Goal: Task Accomplishment & Management: Complete application form

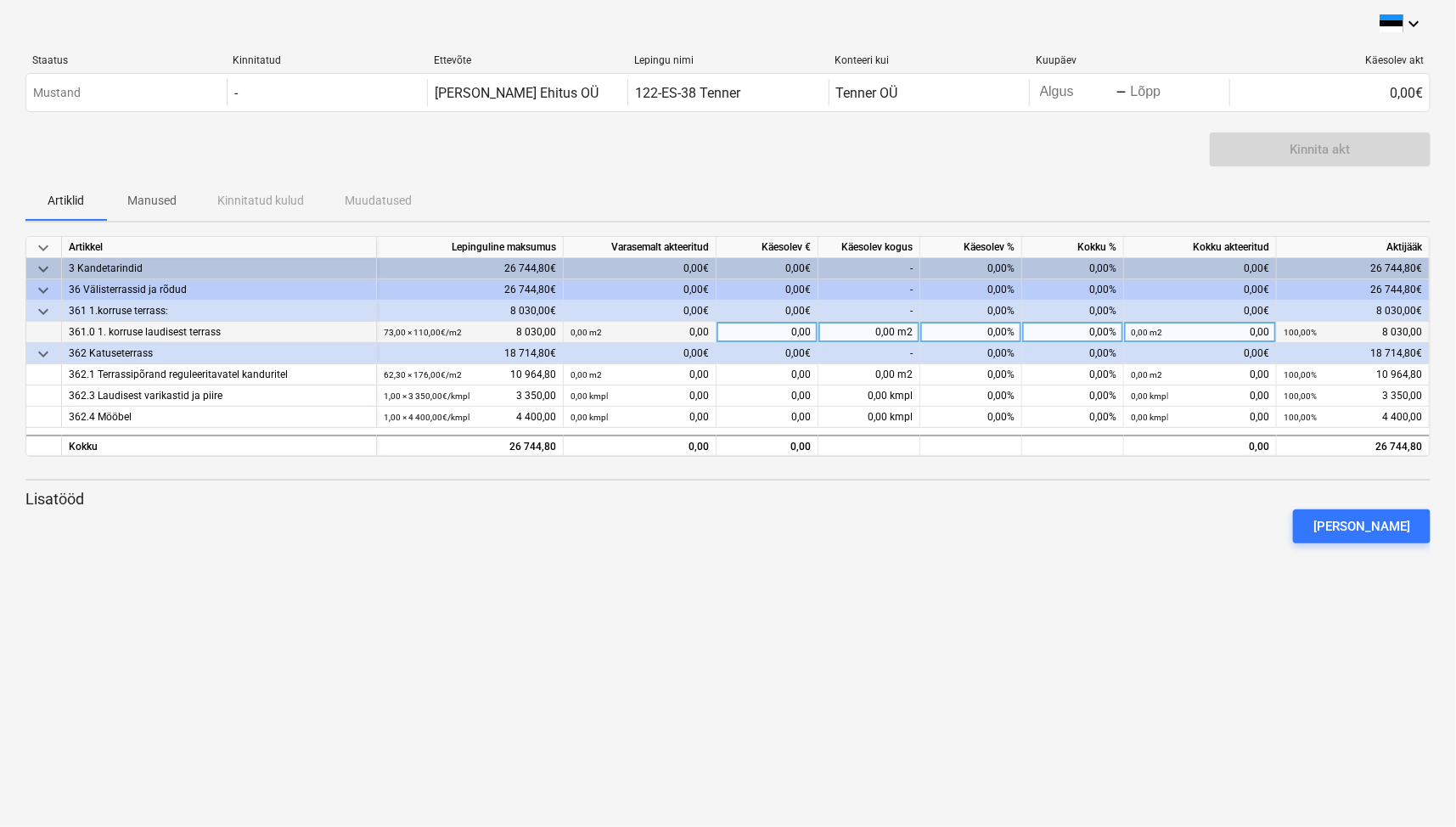
click at [968, 322] on div "0,00%" at bounding box center [971, 333] width 102 height 21
type input "100"
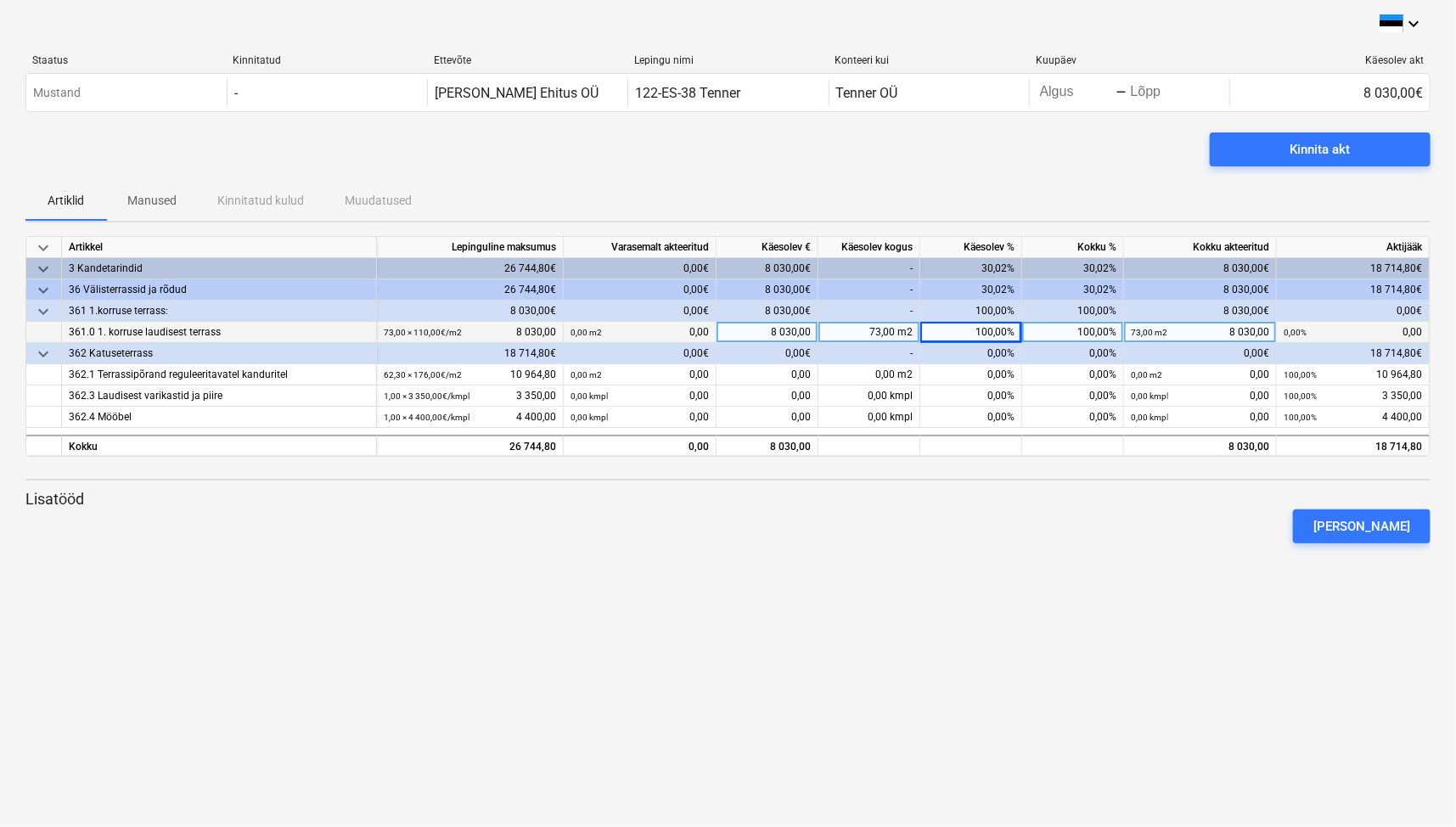
click at [1153, 653] on div "keyboard_arrow_down Staatus Kinnitatud Ettevõte Lepingu nimi Konteeri kui Kuupä…" at bounding box center [728, 414] width 1456 height 827
click at [952, 380] on div "0,00%" at bounding box center [971, 375] width 102 height 21
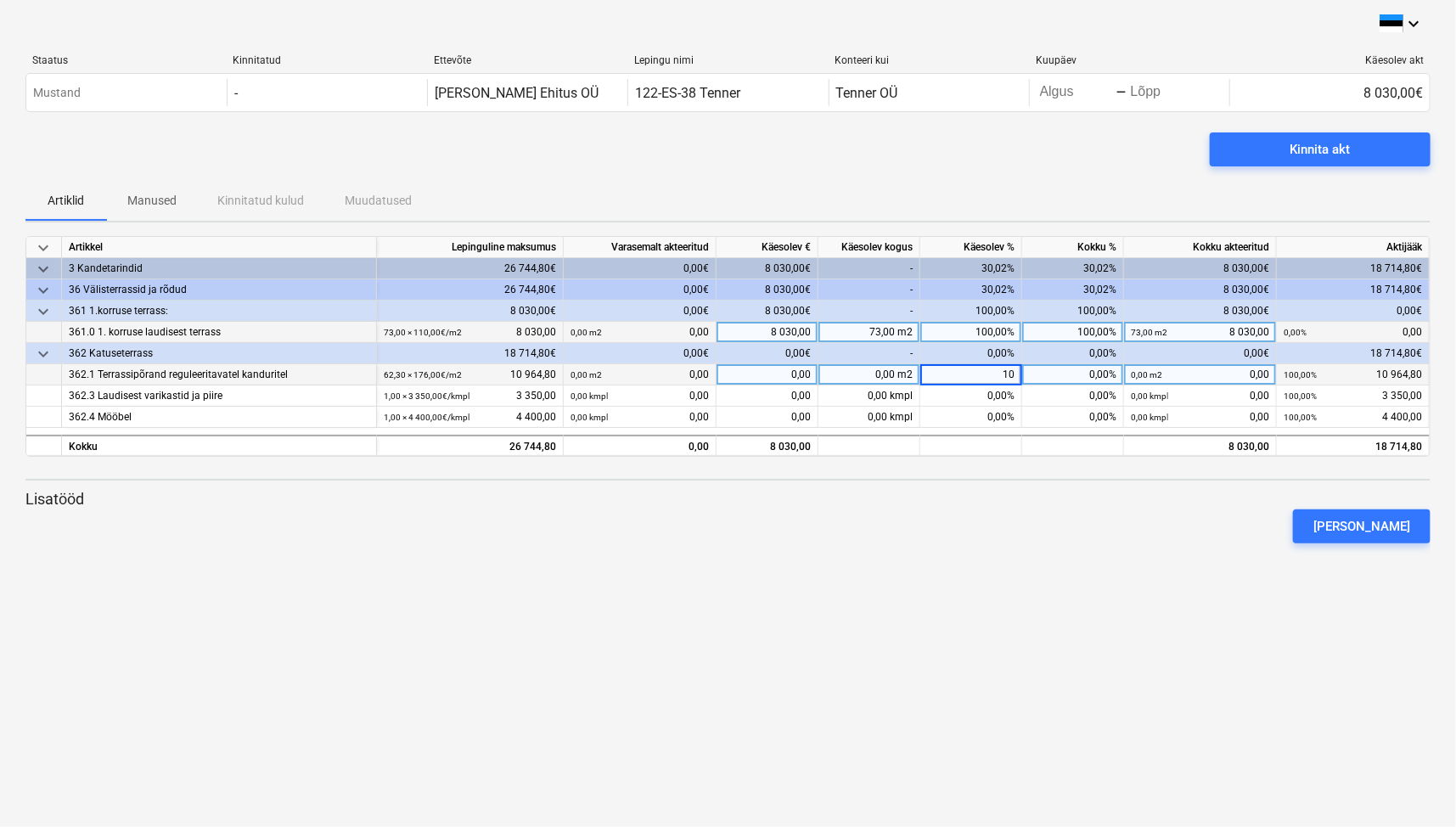
type input "100"
click at [1040, 655] on div "keyboard_arrow_down Staatus Kinnitatud Ettevõte Lepingu nimi Konteeri kui Kuupä…" at bounding box center [728, 414] width 1456 height 827
click at [1401, 538] on button "[PERSON_NAME]" at bounding box center [1361, 526] width 138 height 34
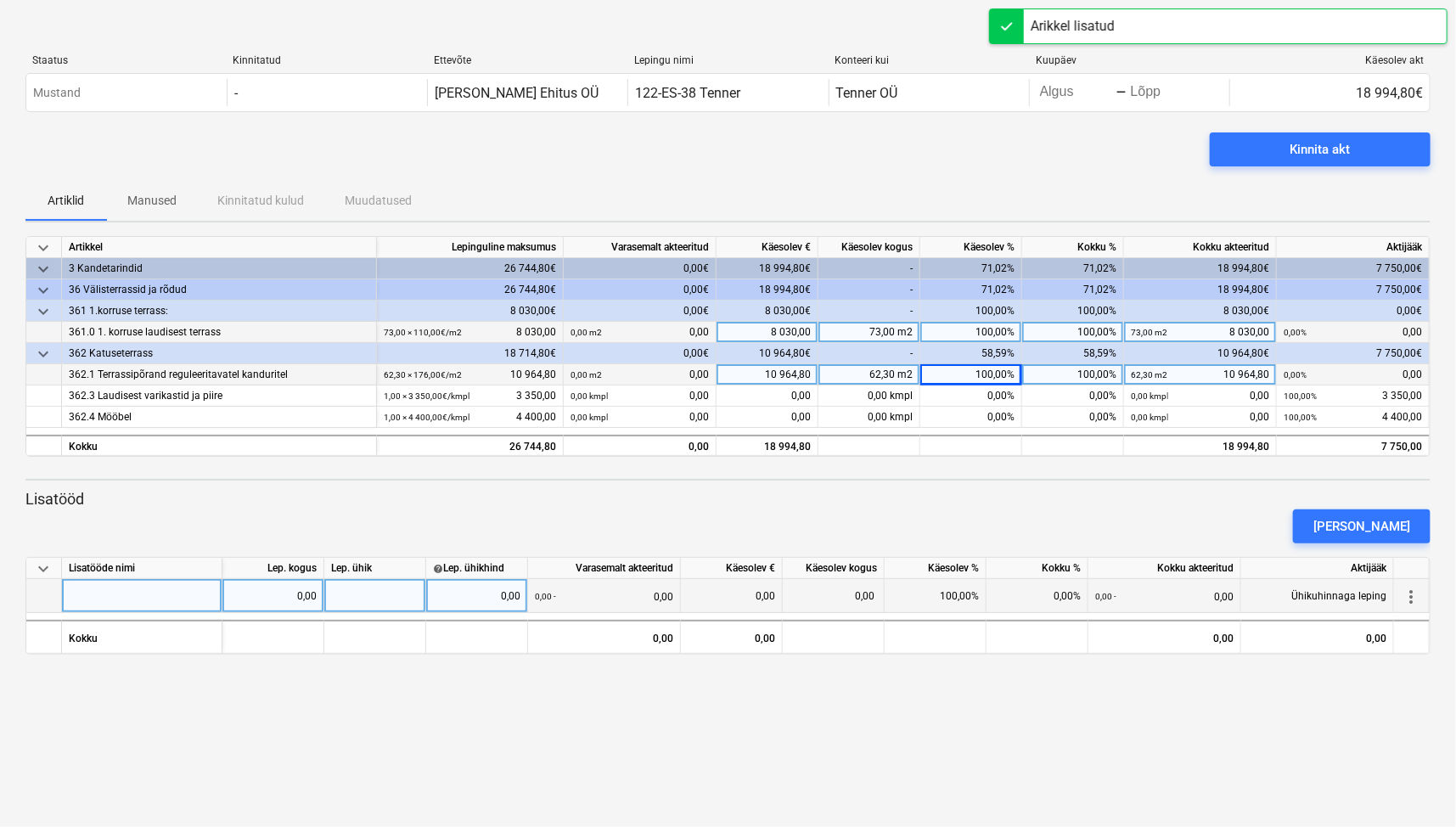
click at [153, 598] on div at bounding box center [141, 595] width 161 height 34
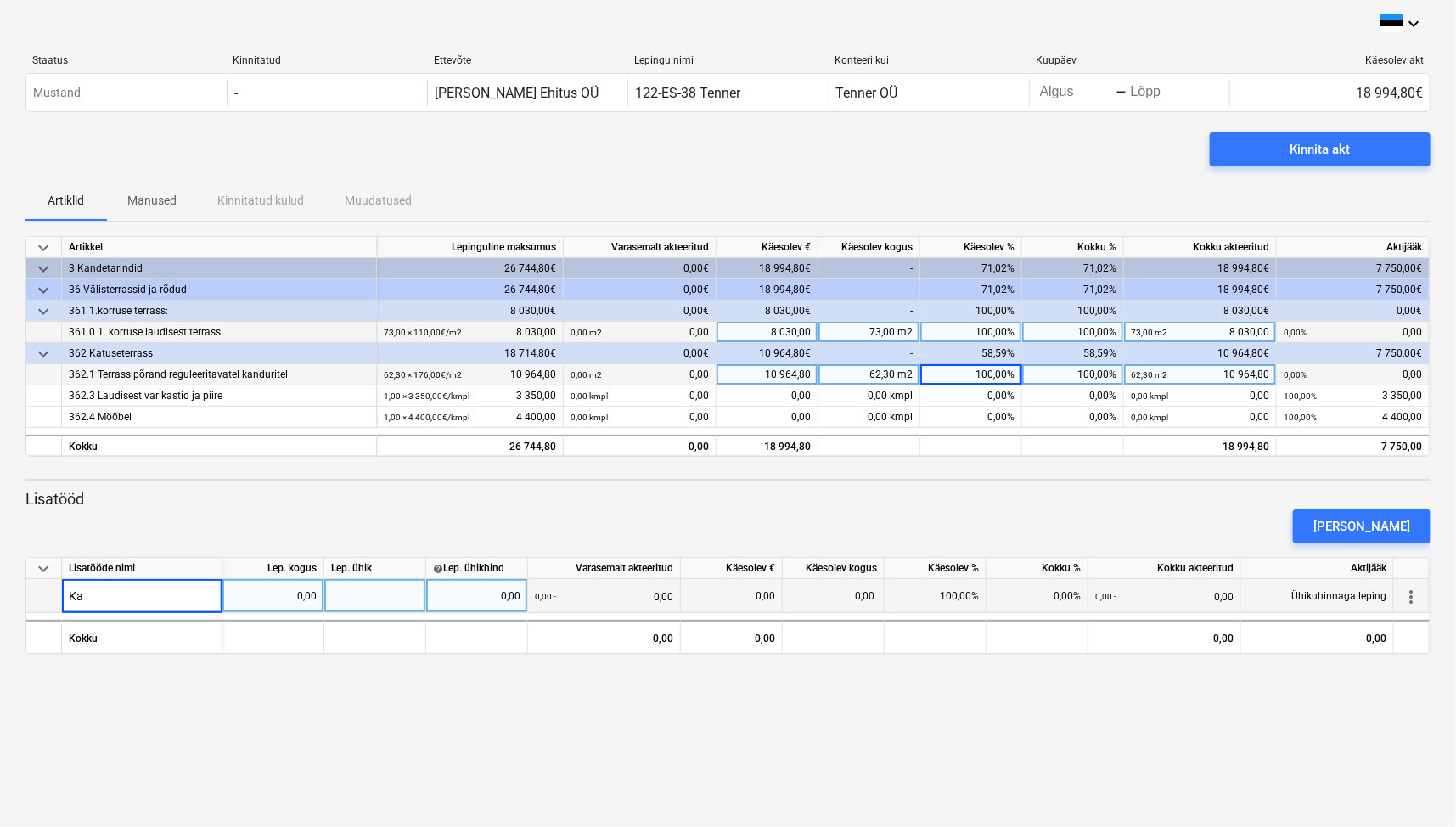
type input "K"
type input "S"
type input "Sbs tükkide paigaldus katuseterrassi plastik jalgades alla"
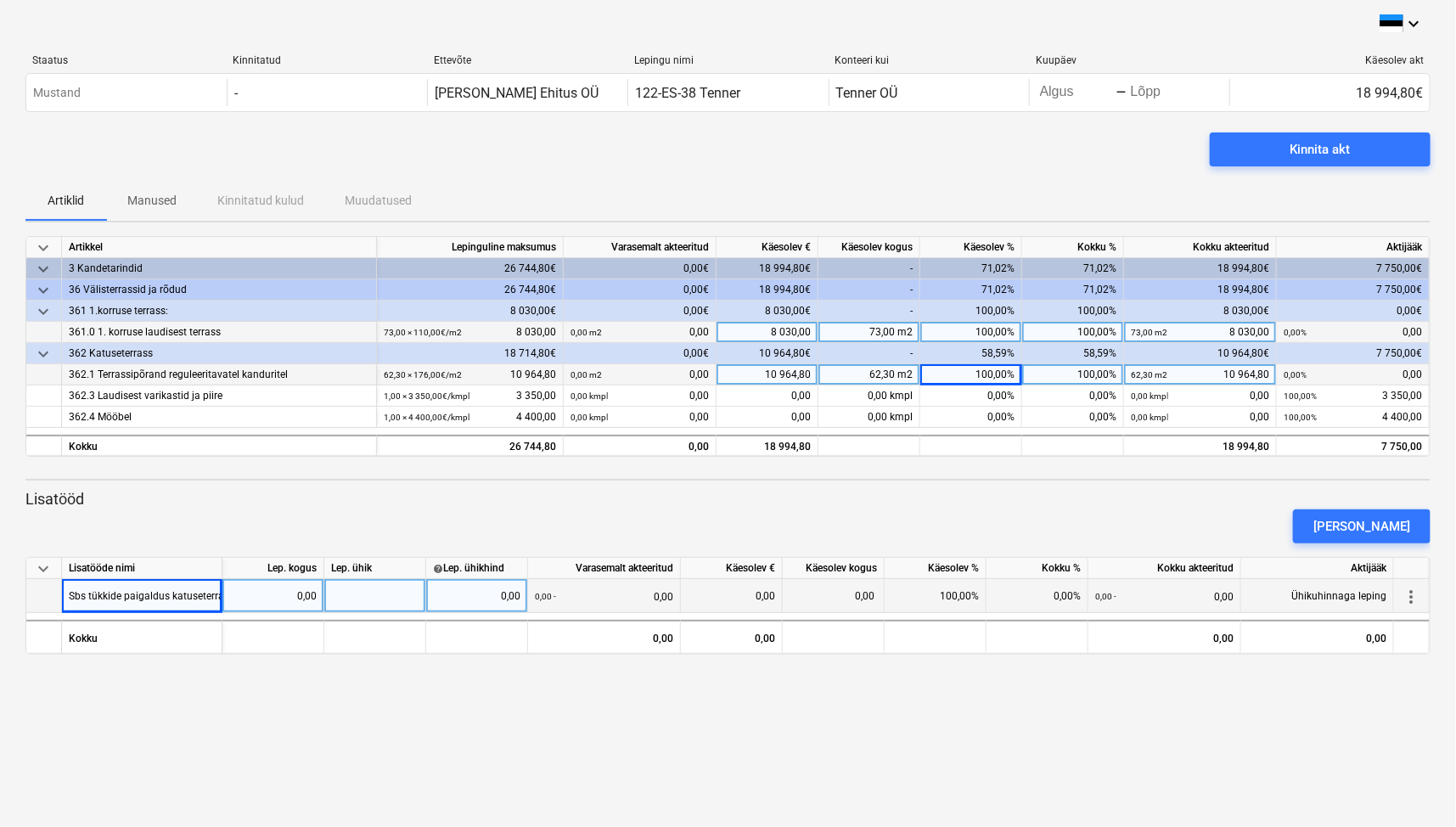
click at [290, 700] on div "keyboard_arrow_down Staatus Kinnitatud Ettevõte Lepingu nimi Konteeri kui Kuupä…" at bounding box center [728, 414] width 1456 height 827
click at [295, 595] on div "0,00" at bounding box center [272, 595] width 88 height 34
type input "1"
click at [382, 595] on div at bounding box center [375, 595] width 102 height 34
type input "kmpl"
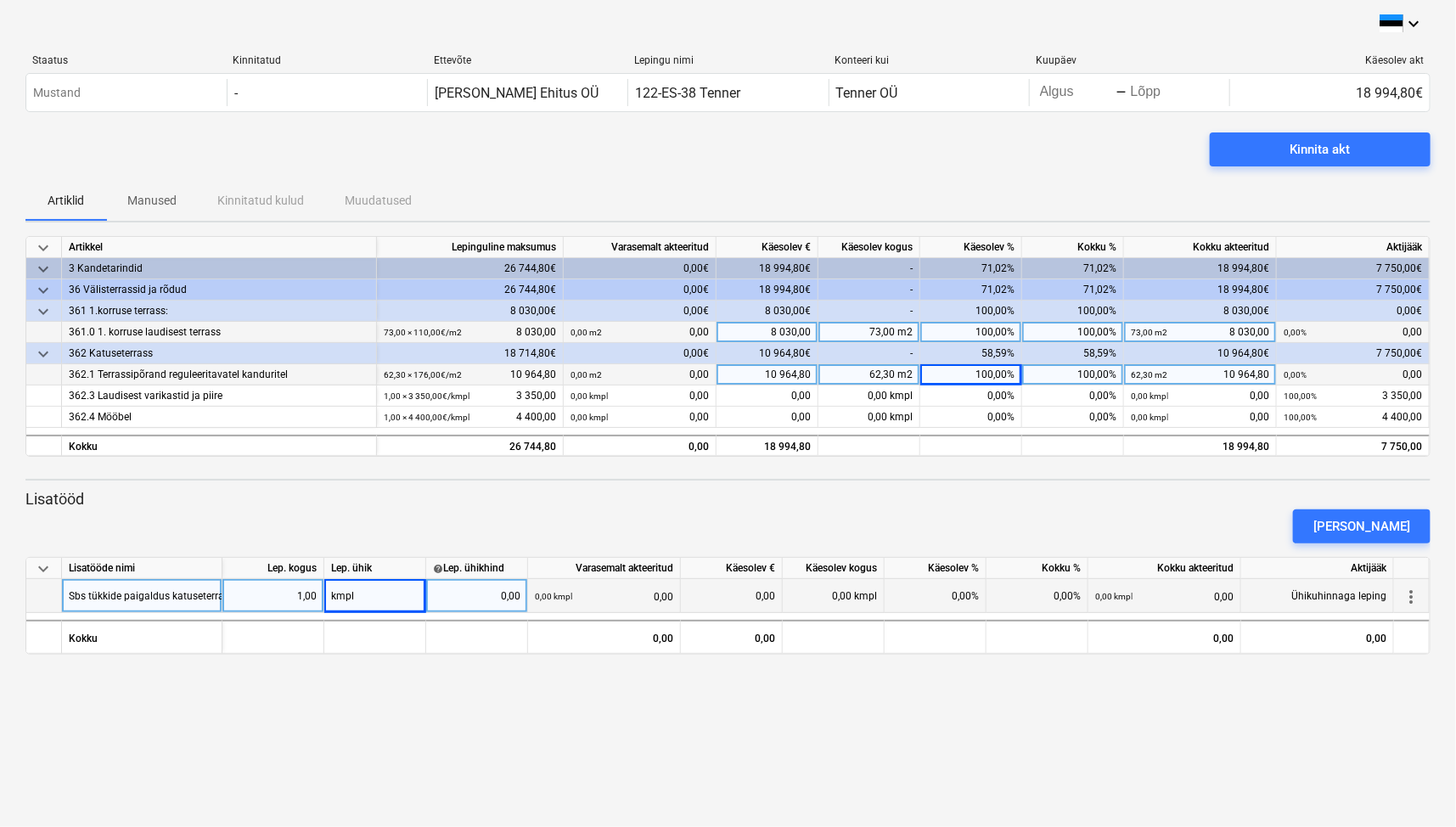
click at [481, 595] on div "0,00" at bounding box center [476, 595] width 88 height 34
type input "315"
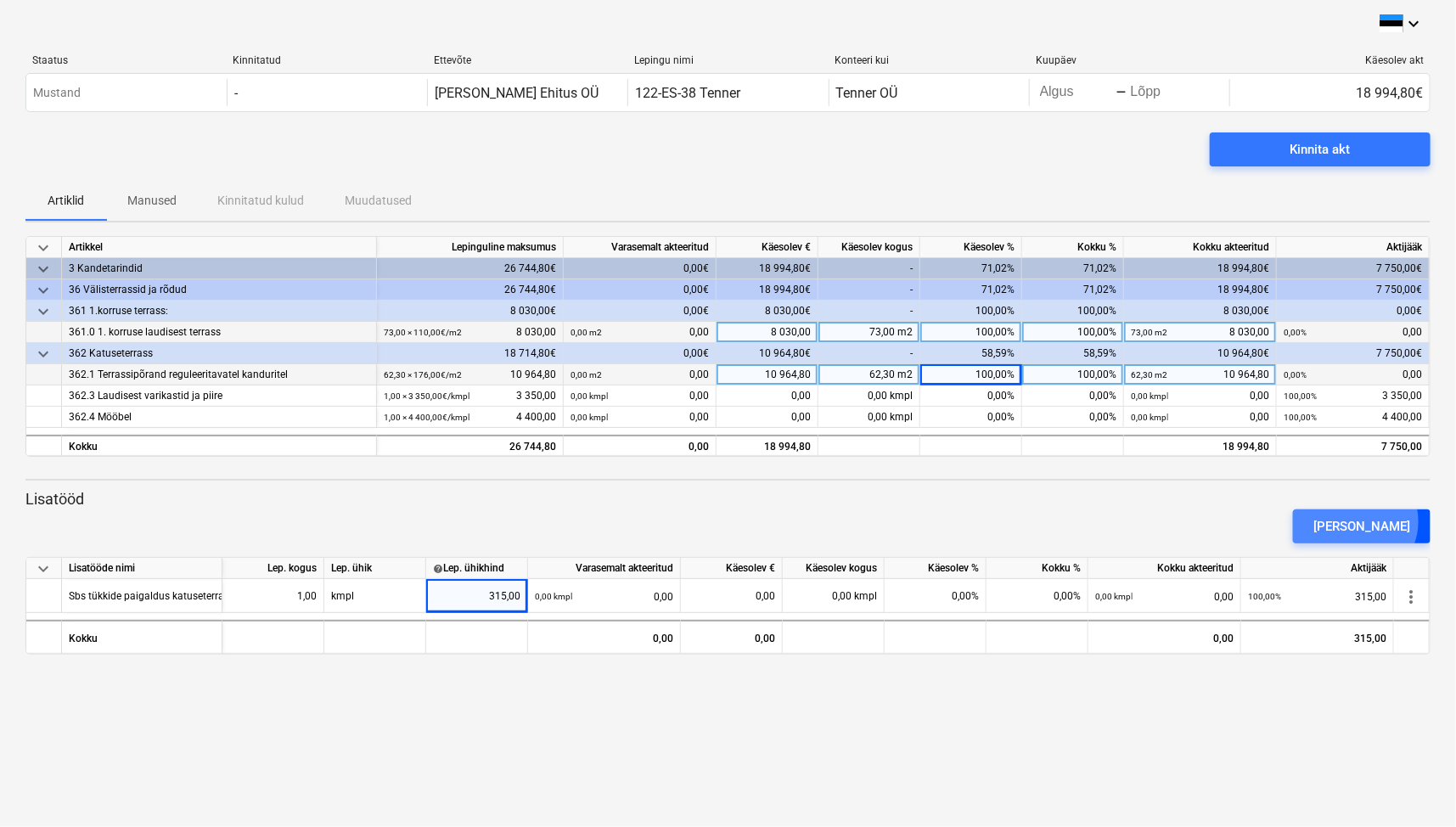
click at [1385, 520] on div "[PERSON_NAME]" at bounding box center [1361, 526] width 97 height 22
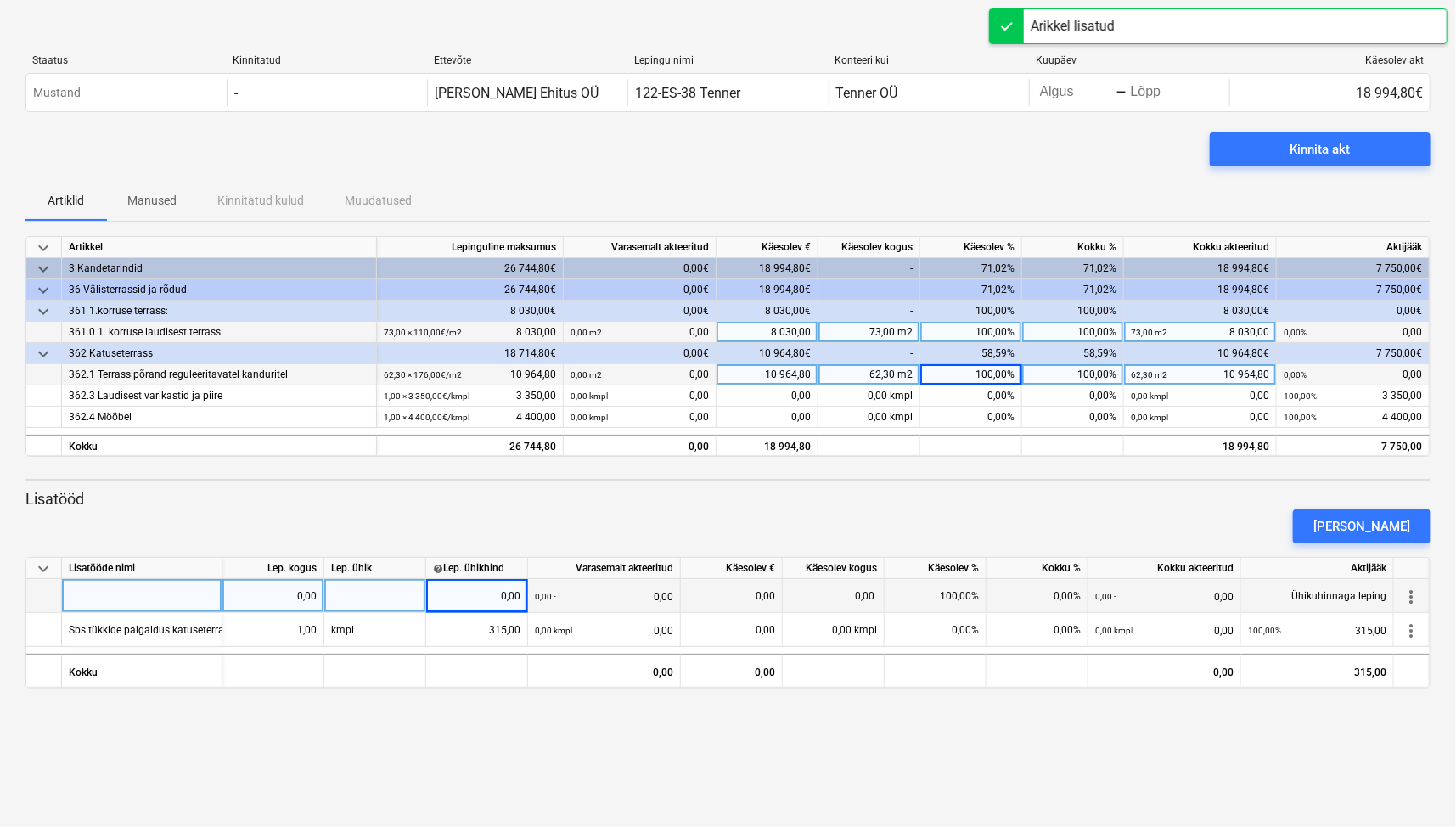
click at [101, 604] on div at bounding box center [141, 595] width 161 height 34
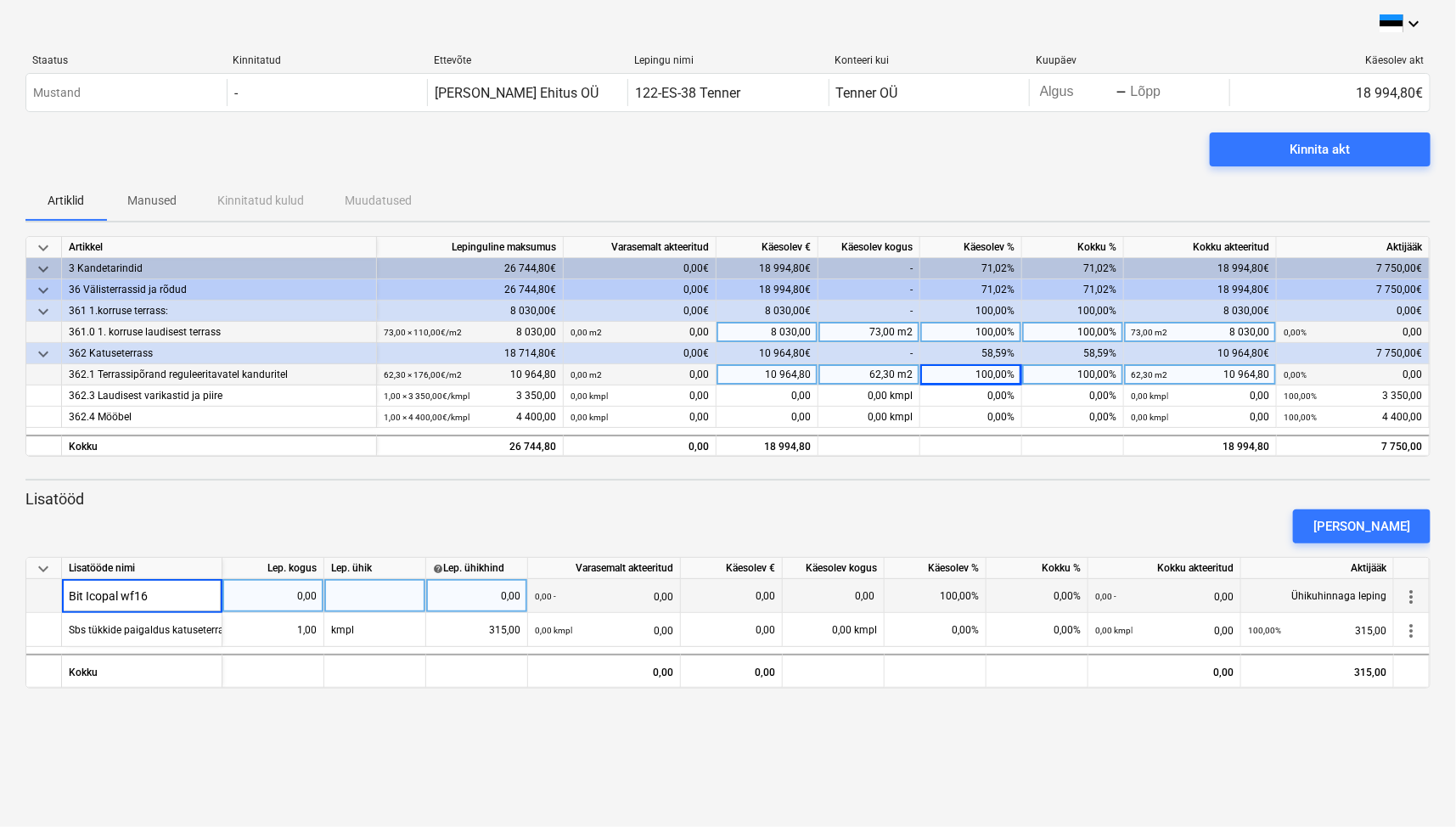
type input "Bit Icopal wf160"
click at [1090, 703] on div "keyboard_arrow_down Staatus Kinnitatud Ettevõte Lepingu nimi Konteeri kui Kuupä…" at bounding box center [728, 414] width 1456 height 827
click at [310, 597] on div "0,00" at bounding box center [272, 595] width 88 height 34
type input "4"
click at [468, 731] on div "keyboard_arrow_down Staatus Kinnitatud Ettevõte Lepingu nimi Konteeri kui Kuupä…" at bounding box center [728, 414] width 1456 height 827
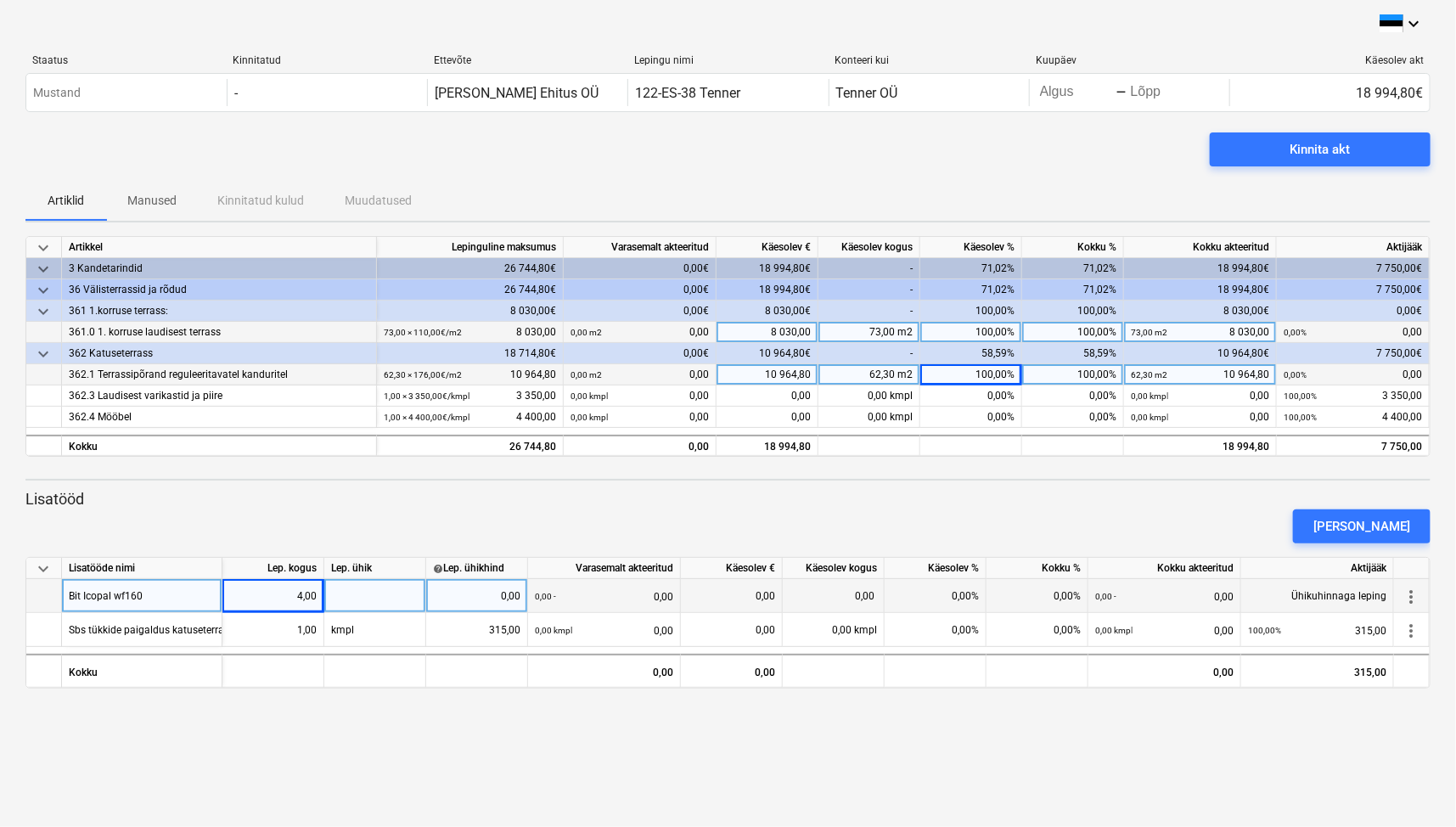
click at [384, 589] on div at bounding box center [375, 595] width 102 height 34
type input "49,419"
click at [567, 734] on div "keyboard_arrow_down Staatus Kinnitatud Ettevõte Lepingu nimi Konteeri kui Kuupä…" at bounding box center [728, 414] width 1456 height 827
click at [389, 596] on div "49,419" at bounding box center [375, 595] width 102 height 34
click at [389, 596] on input "49,419" at bounding box center [374, 595] width 101 height 33
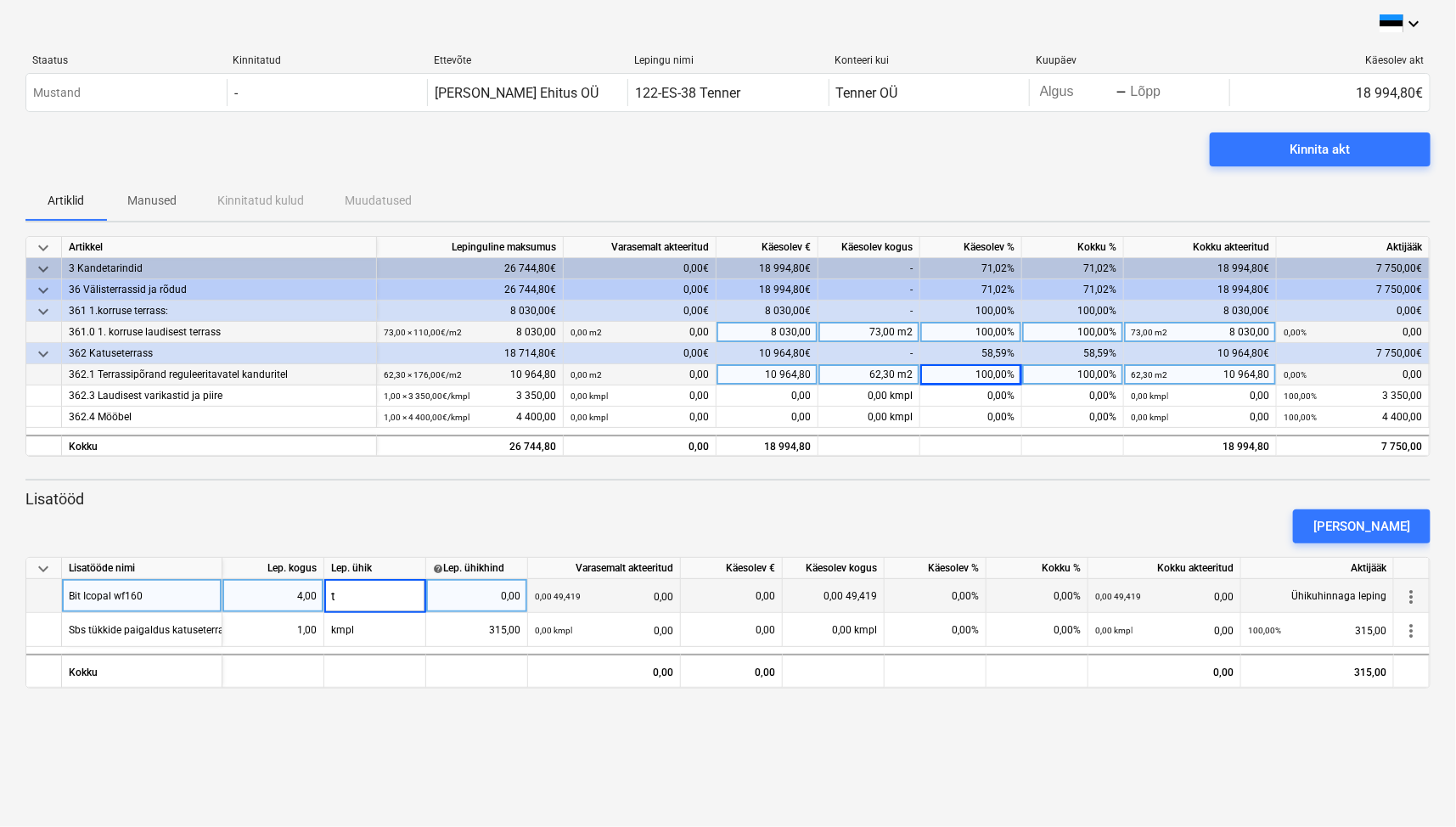
type input "tk"
click at [464, 603] on div "0,00" at bounding box center [476, 595] width 88 height 34
type input "49,419"
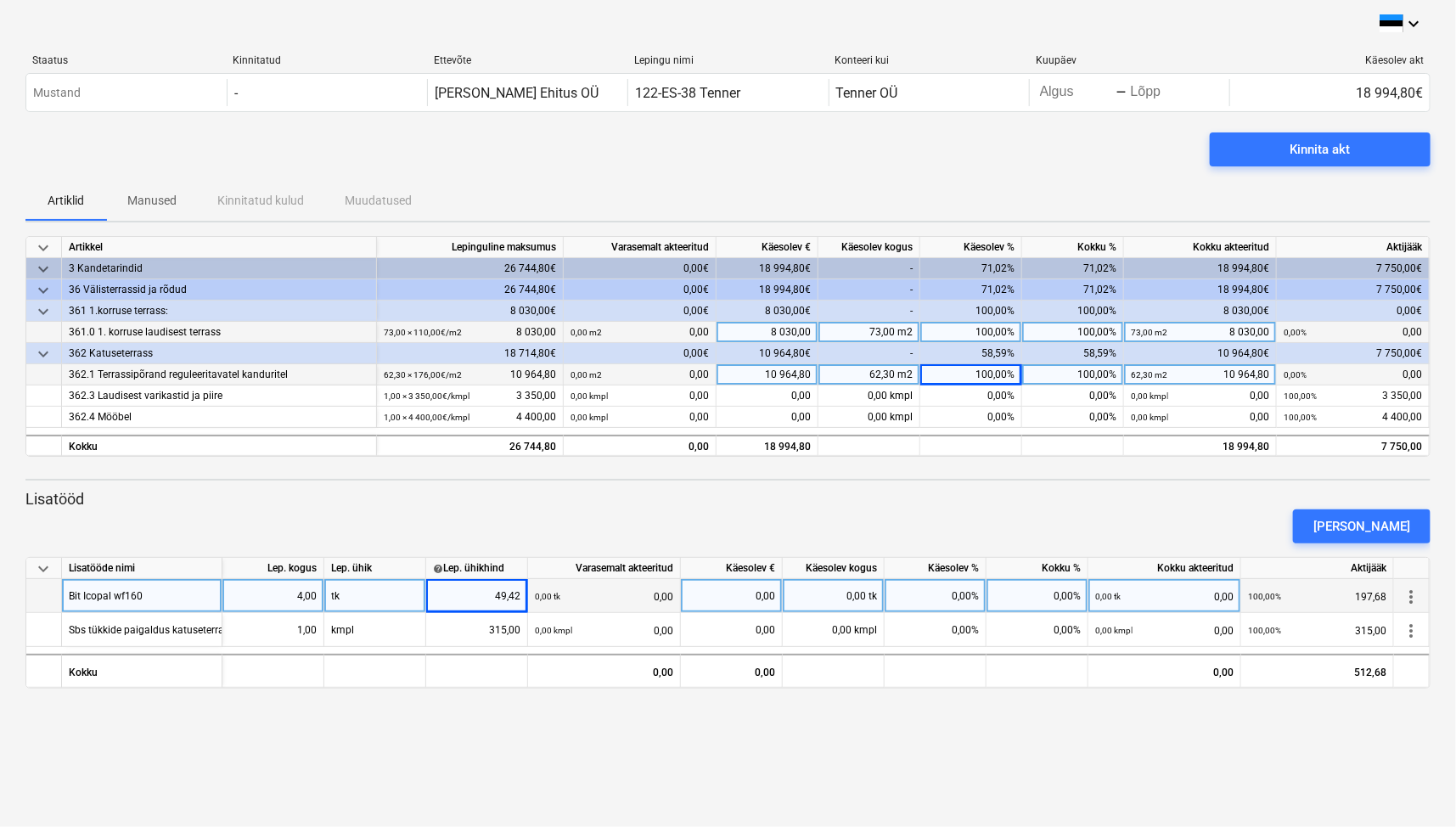
click at [1028, 734] on div "keyboard_arrow_down Staatus Kinnitatud Ettevõte Lepingu nimi Konteeri kui Kuupä…" at bounding box center [728, 414] width 1456 height 827
click at [1387, 525] on div "[PERSON_NAME]" at bounding box center [1361, 526] width 97 height 22
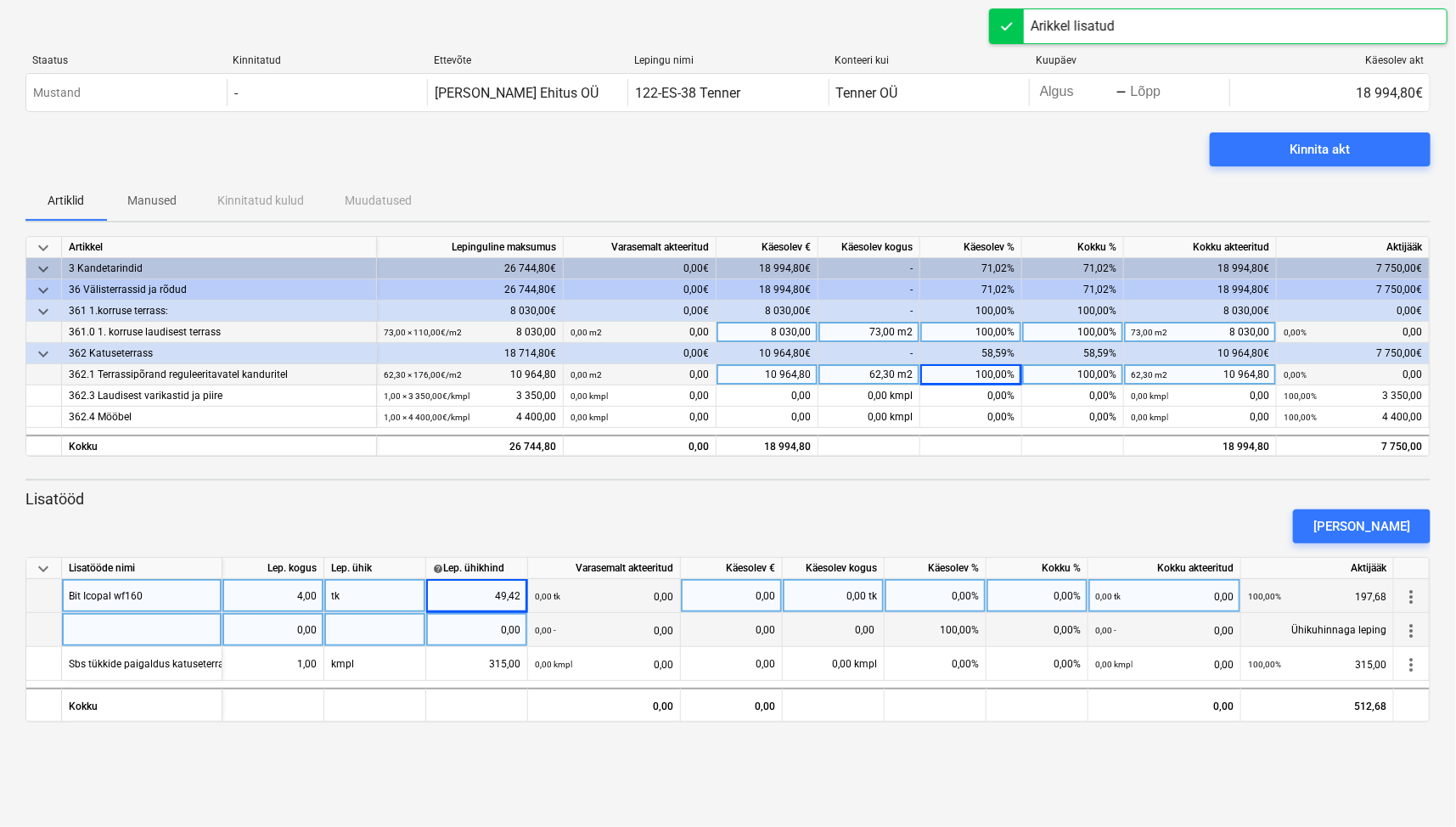
click at [89, 618] on div at bounding box center [141, 629] width 161 height 34
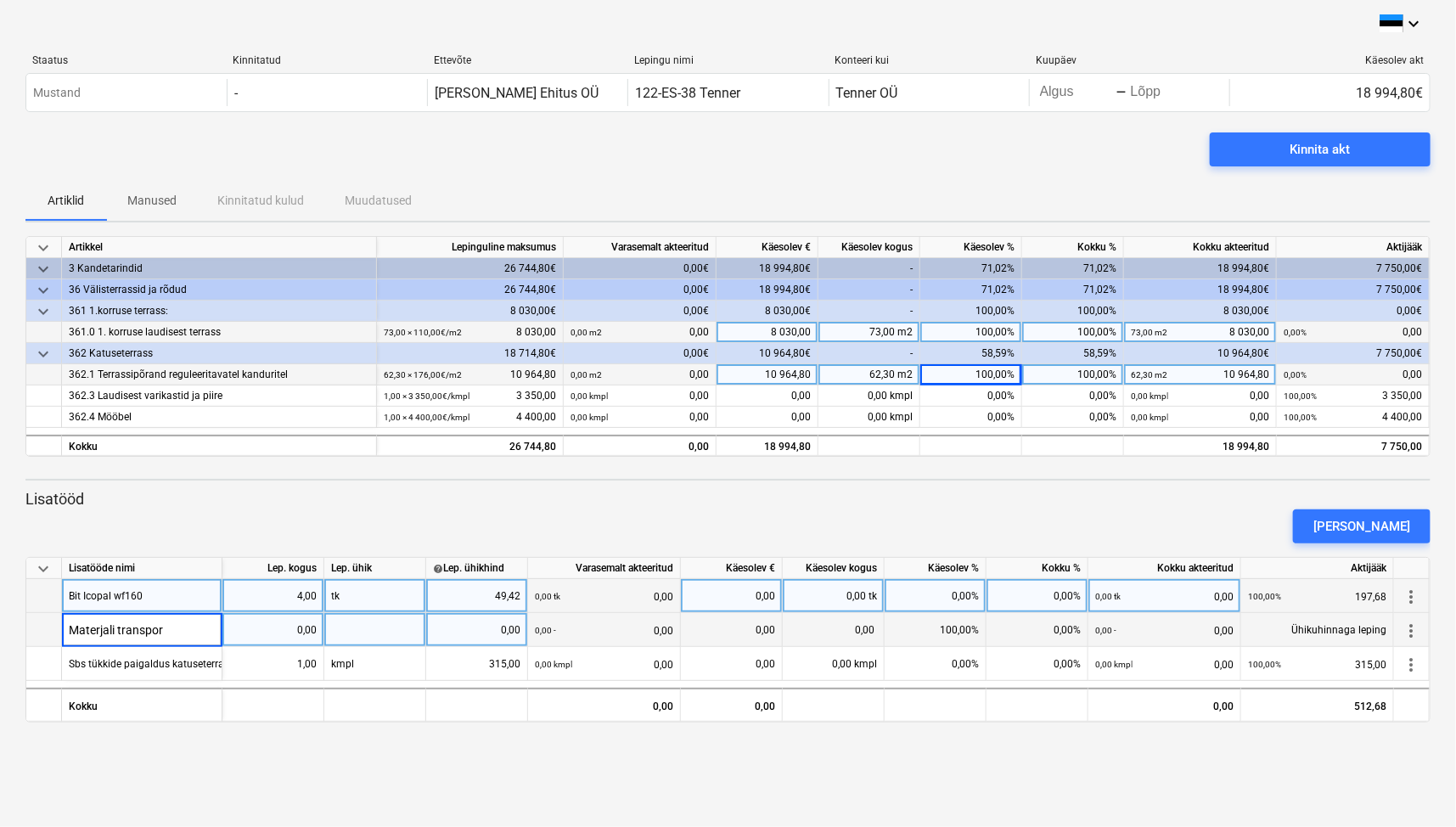
type input "Materjali transport"
click at [382, 738] on div "keyboard_arrow_down Staatus Kinnitatud Ettevõte Lepingu nimi Konteeri kui Kuupä…" at bounding box center [728, 414] width 1456 height 827
click at [293, 623] on div "0,00" at bounding box center [272, 629] width 88 height 34
type input "1"
click at [350, 627] on div at bounding box center [375, 629] width 102 height 34
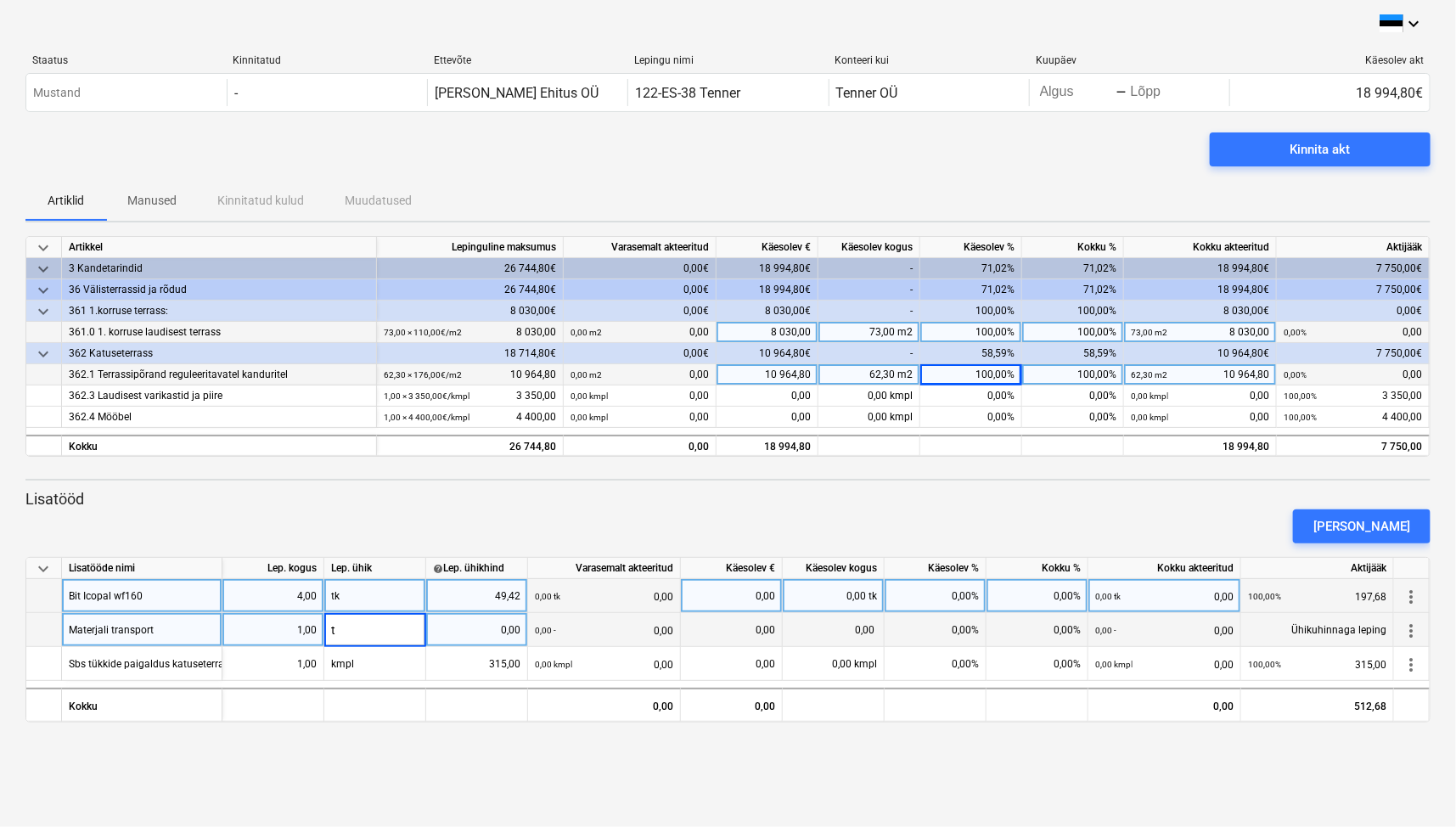
type input "tk"
click at [473, 620] on div "0,00" at bounding box center [476, 629] width 88 height 34
type input "35"
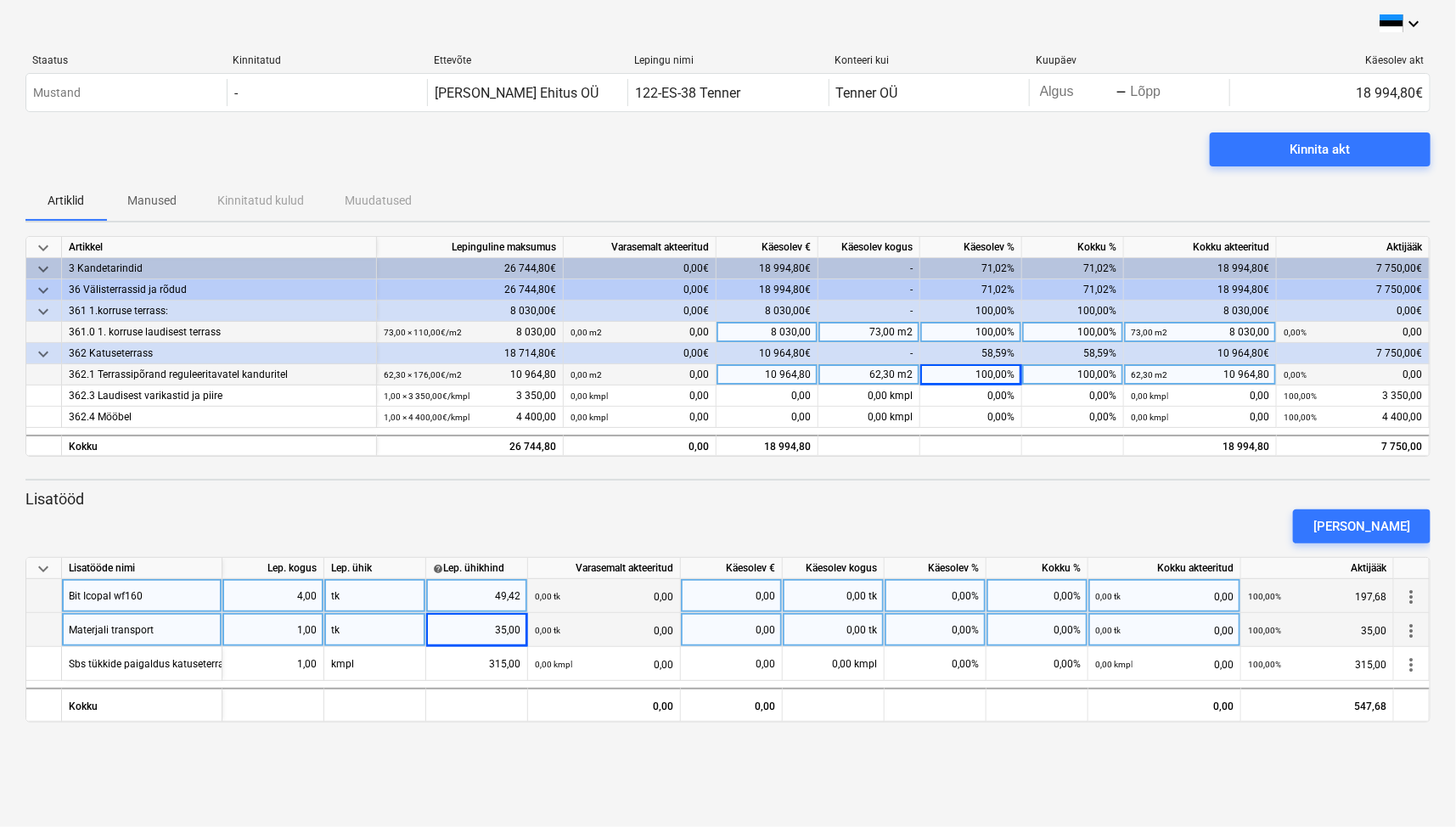
click at [987, 764] on div "keyboard_arrow_down Staatus Kinnitatud Ettevõte Lepingu nimi Konteeri kui Kuupä…" at bounding box center [728, 414] width 1456 height 827
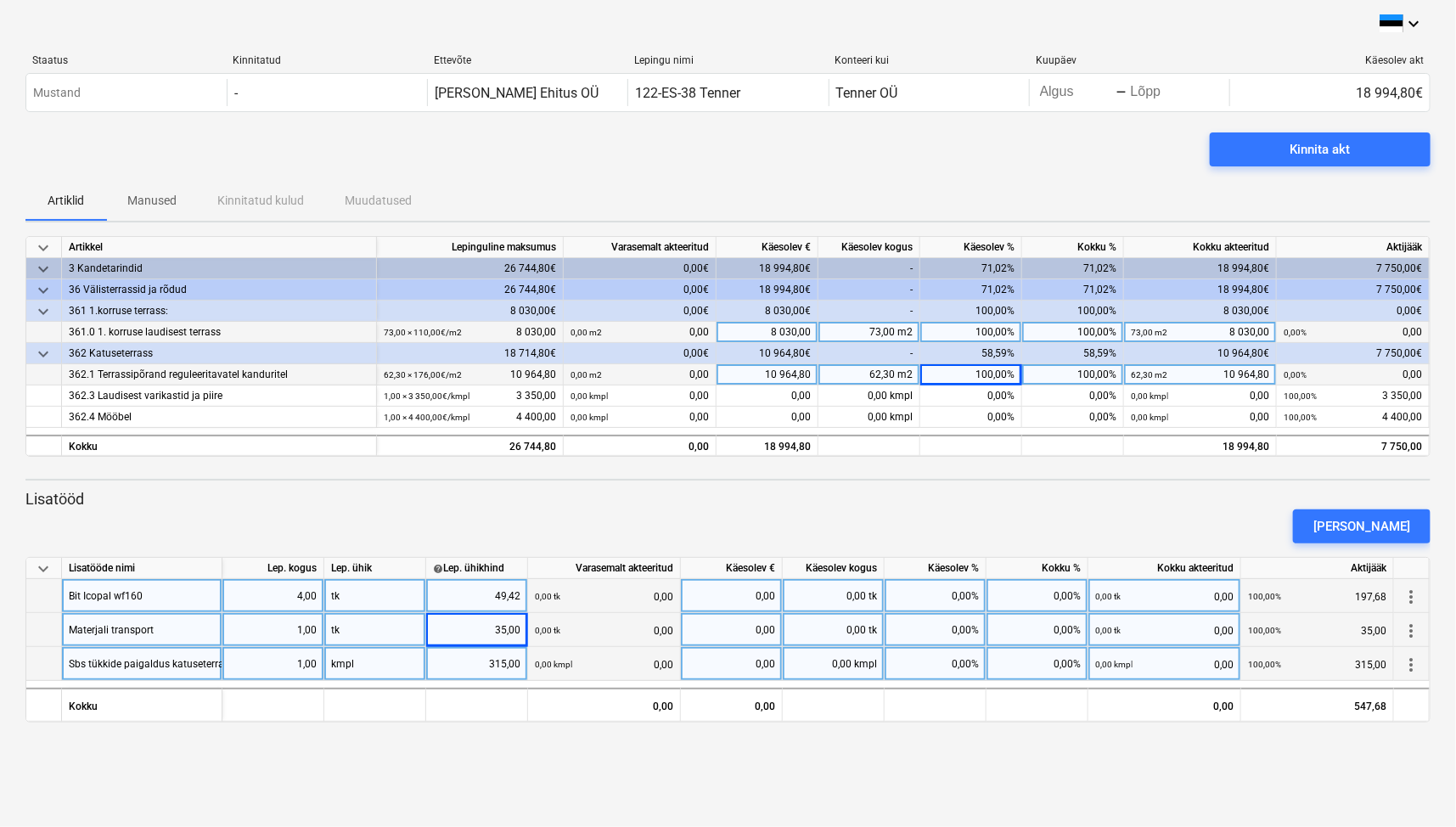
click at [483, 670] on div "315,00" at bounding box center [476, 664] width 88 height 34
type input "240"
click at [842, 756] on div "keyboard_arrow_down Staatus Kinnitatud Ettevõte Lepingu nimi Konteeri kui Kuupä…" at bounding box center [728, 414] width 1456 height 827
click at [138, 664] on div "Sbs tükkide paigaldus katuseterrassi plastik jalgades alla" at bounding box center [199, 664] width 263 height 33
click at [99, 659] on input "Sbs tükkide paigaldus katuseterrassi plastik jalgades alla" at bounding box center [141, 664] width 160 height 33
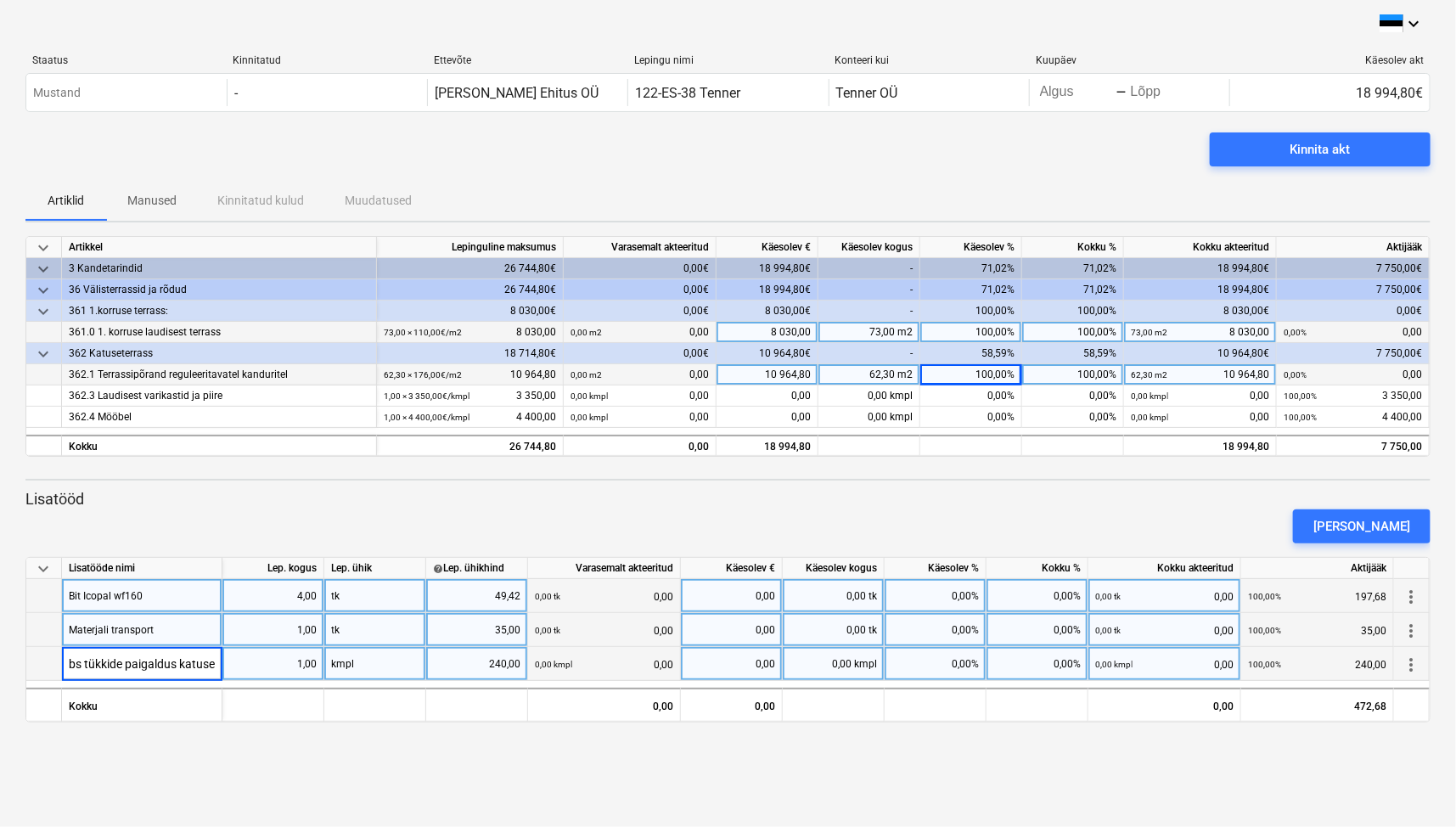
scroll to position [0, 0]
type input "Sbs tükkide lõikamine ja paigaldus katuseterrassi plastik jalgades alla"
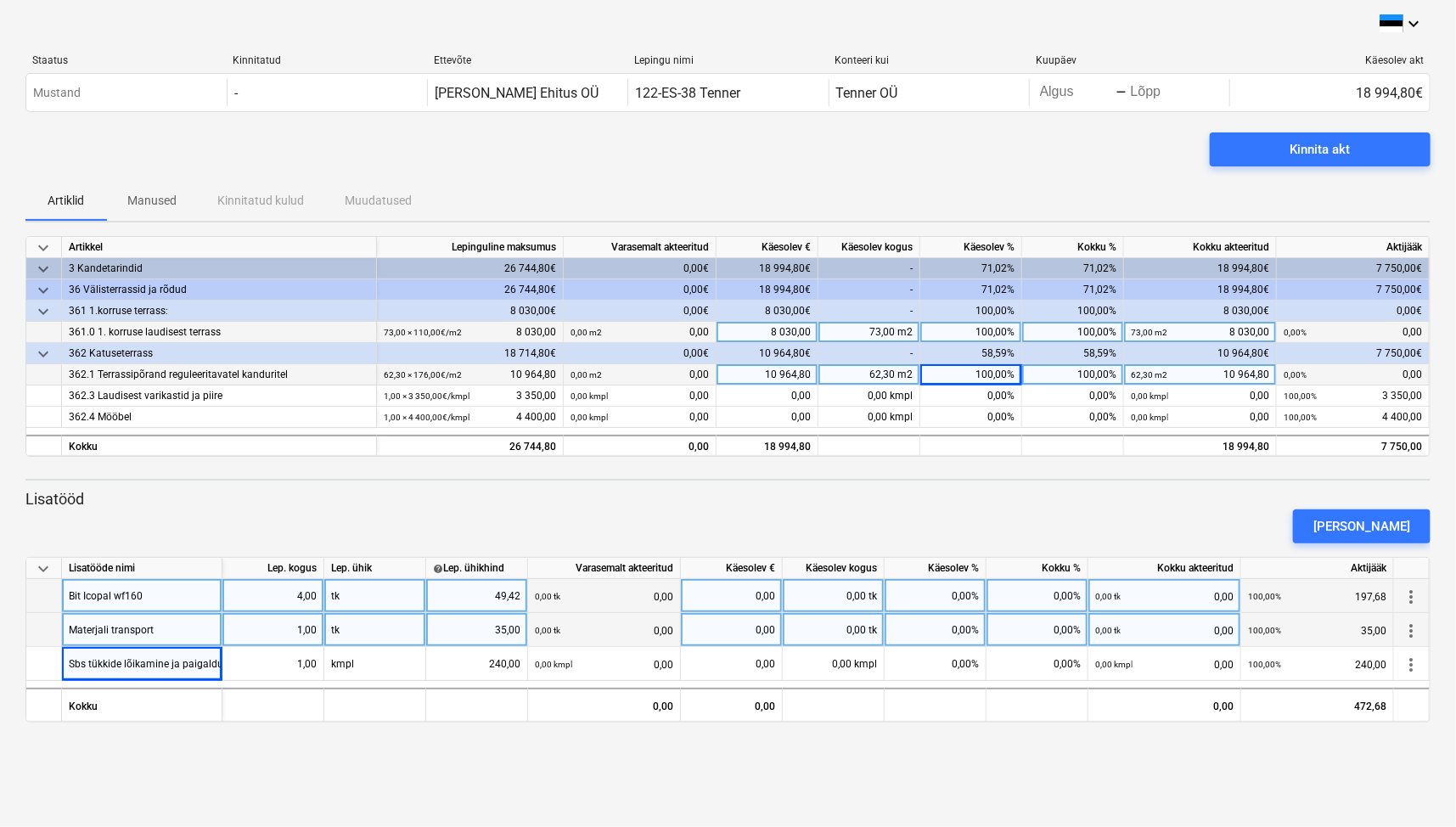
click at [325, 785] on div "keyboard_arrow_down Staatus Kinnitatud Ettevõte Lepingu nimi Konteeri kui Kuupä…" at bounding box center [728, 414] width 1456 height 827
click at [967, 597] on div "0,00%" at bounding box center [936, 595] width 102 height 34
type input "100"
click at [968, 632] on div "0,00%" at bounding box center [936, 629] width 102 height 34
type input "100"
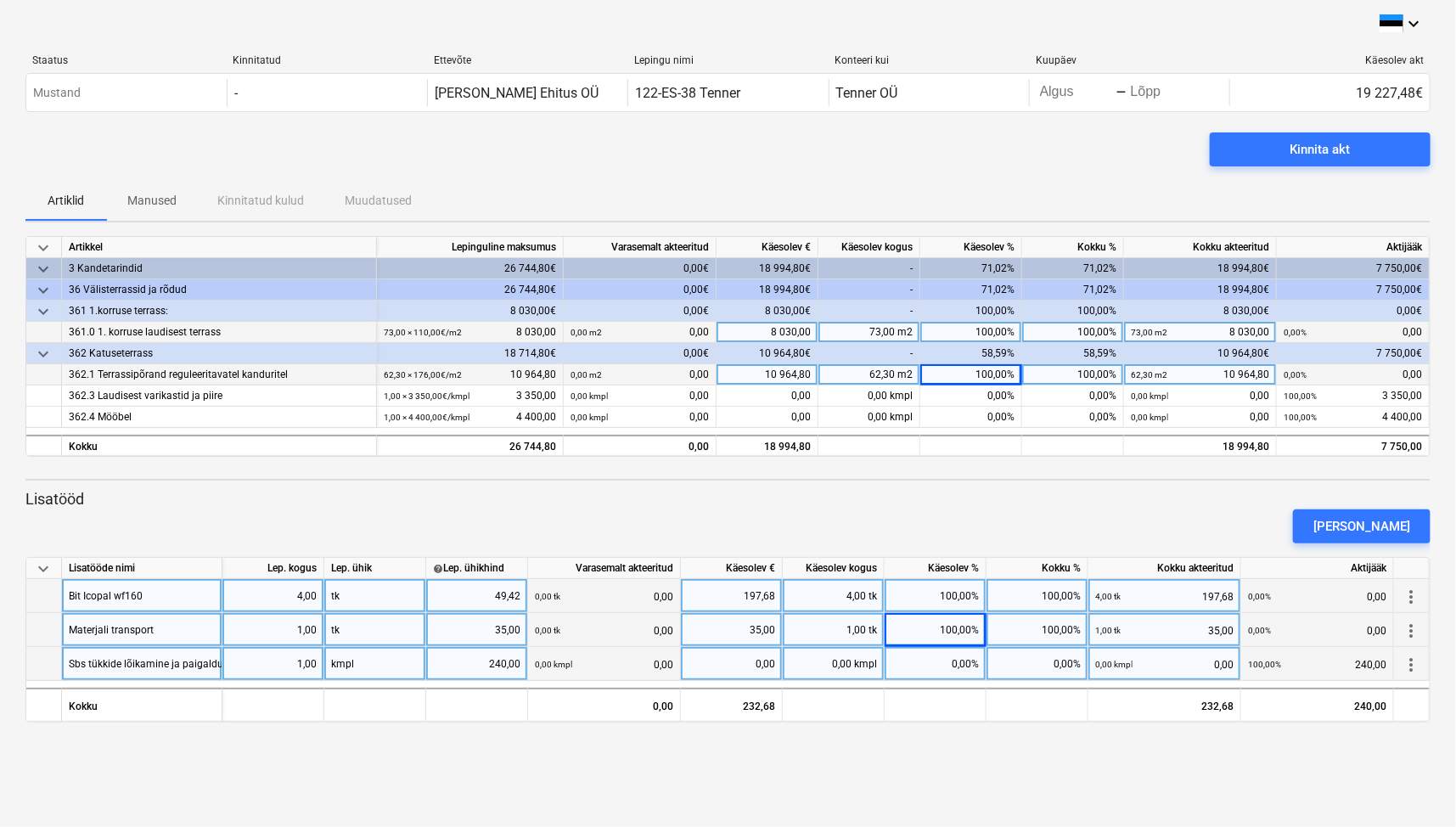
click at [959, 676] on div "0,00%" at bounding box center [936, 664] width 102 height 34
type input "100"
click at [1096, 760] on div "keyboard_arrow_down Staatus Kinnitatud Ettevõte Lepingu nimi Konteeri kui Kuupä…" at bounding box center [728, 414] width 1456 height 827
click at [1282, 499] on p "Lisatööd" at bounding box center [727, 498] width 1405 height 20
click at [241, 479] on div at bounding box center [727, 480] width 1405 height 2
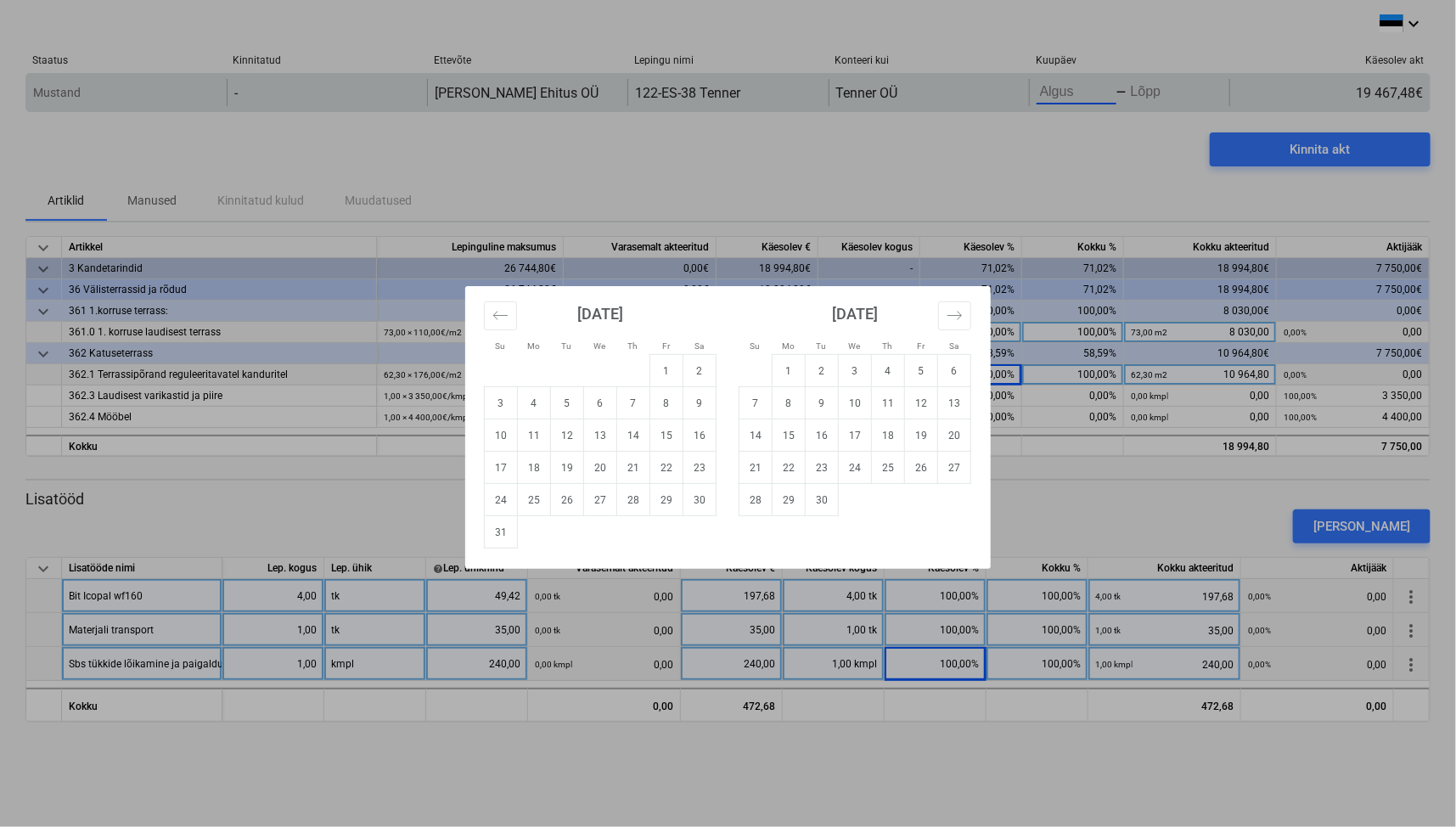
click at [1052, 92] on body "keyboard_arrow_down Staatus Kinnitatud Ettevõte Lepingu nimi Konteeri kui Kuupä…" at bounding box center [728, 414] width 1456 height 827
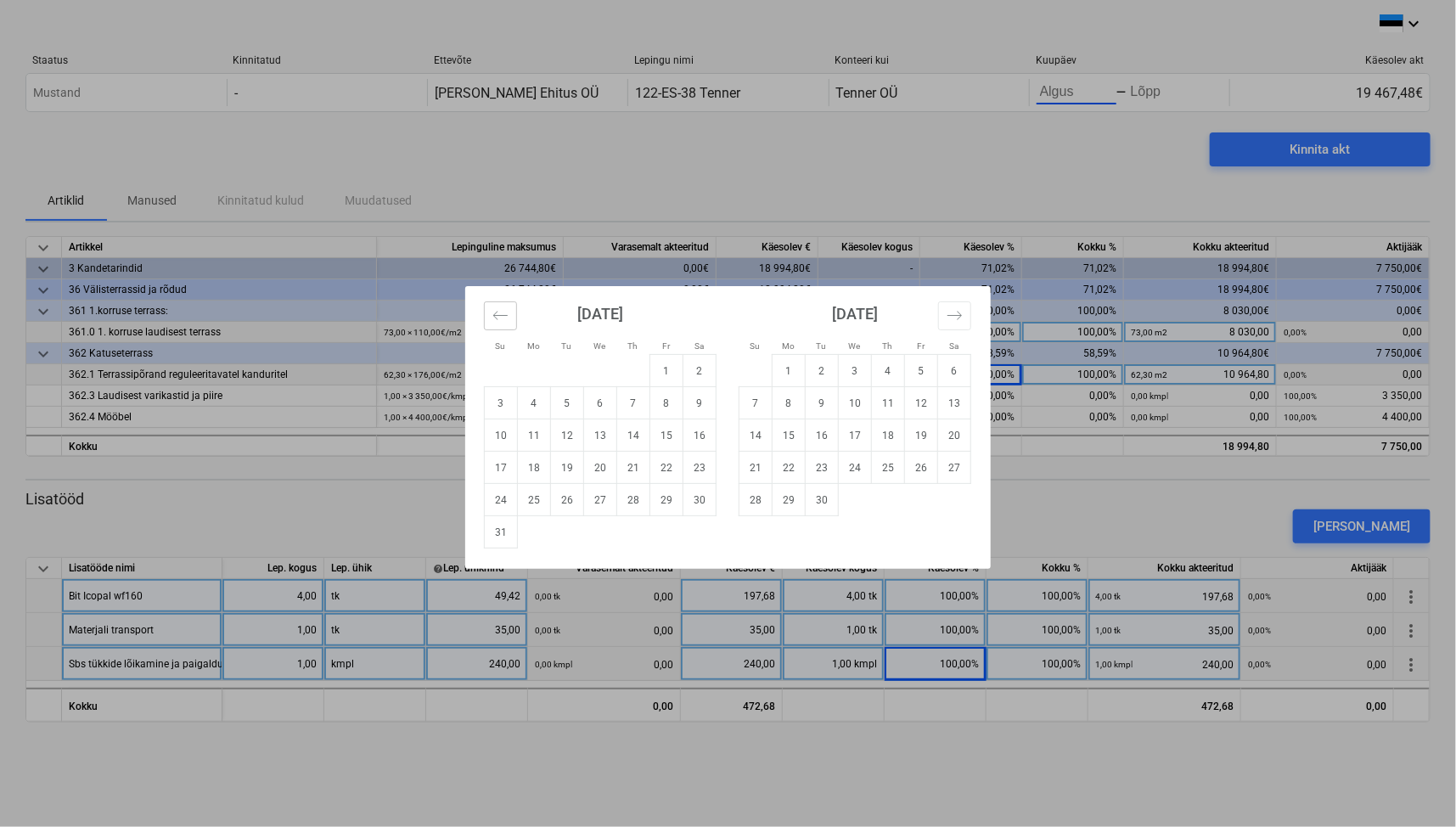
click at [497, 314] on icon "Move backward to switch to the previous month." at bounding box center [500, 314] width 14 height 9
click at [502, 305] on button "Move backward to switch to the previous month." at bounding box center [500, 315] width 33 height 29
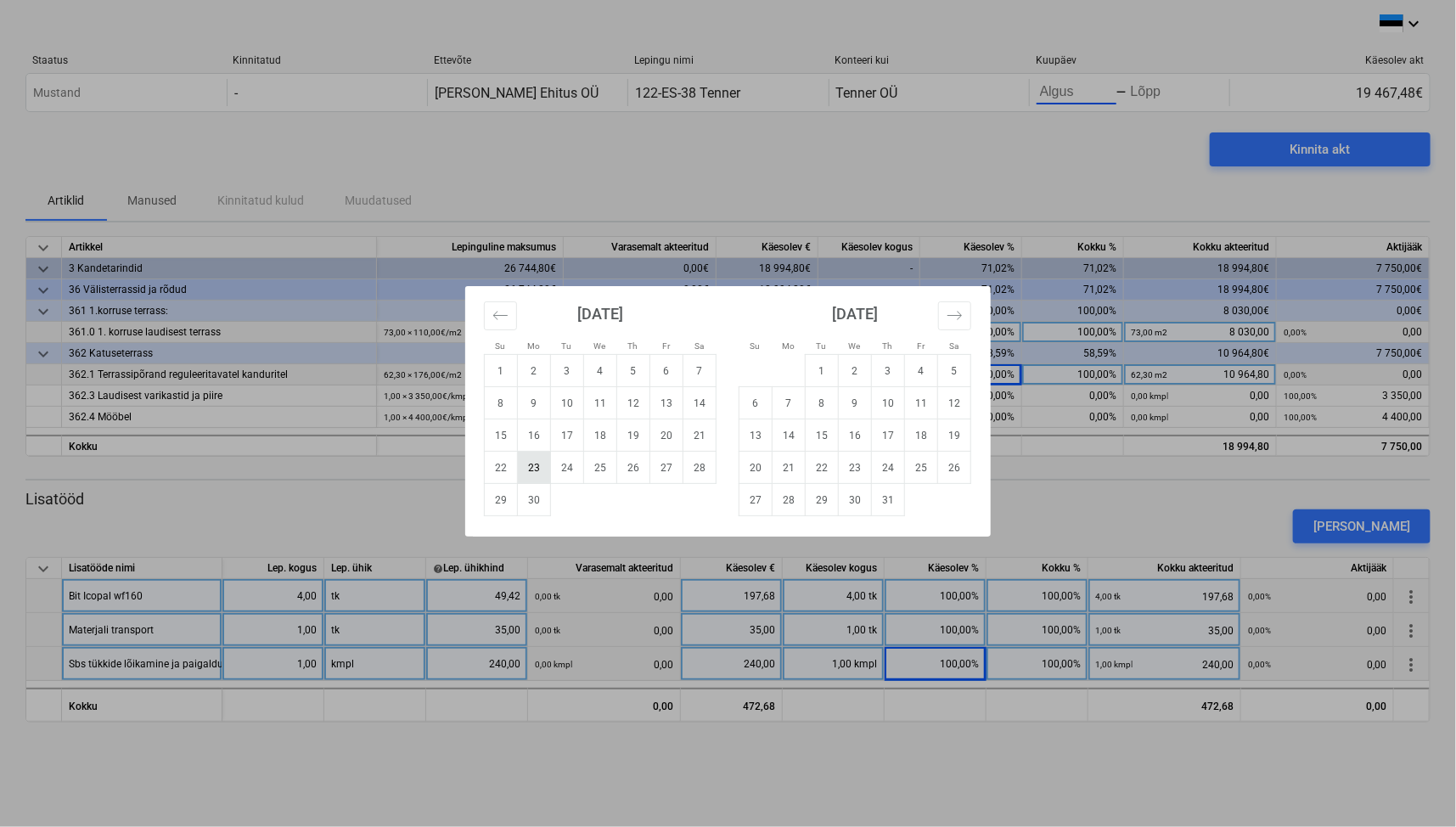
click at [539, 470] on td "23" at bounding box center [534, 468] width 33 height 33
type input "[DATE]"
click at [856, 464] on td "23" at bounding box center [855, 468] width 33 height 33
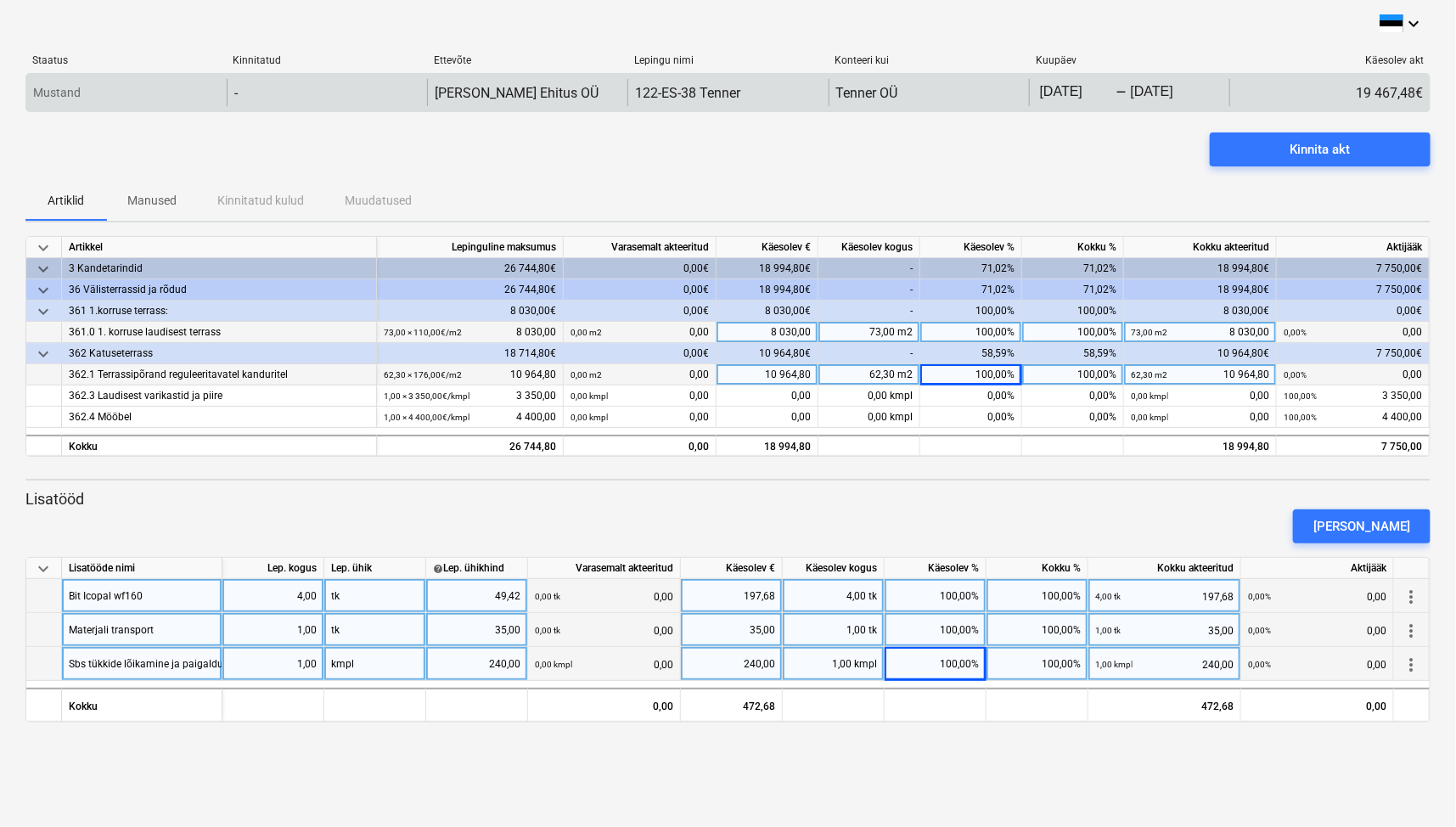
click at [1121, 88] on div "-" at bounding box center [1121, 92] width 11 height 11
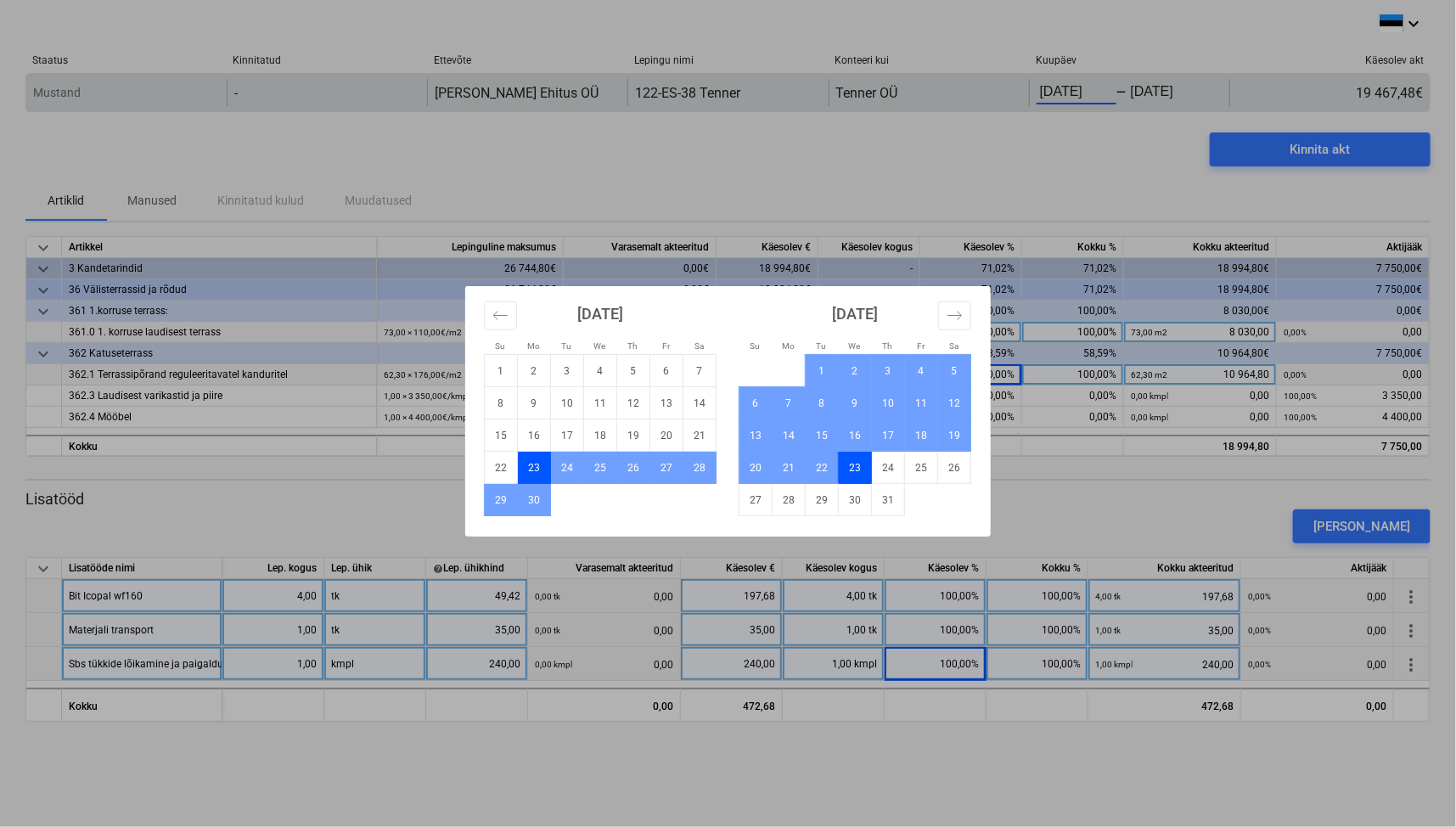
click at [1077, 95] on body "keyboard_arrow_down Staatus Kinnitatud Ettevõte Lepingu nimi Konteeri kui Kuupä…" at bounding box center [728, 414] width 1456 height 827
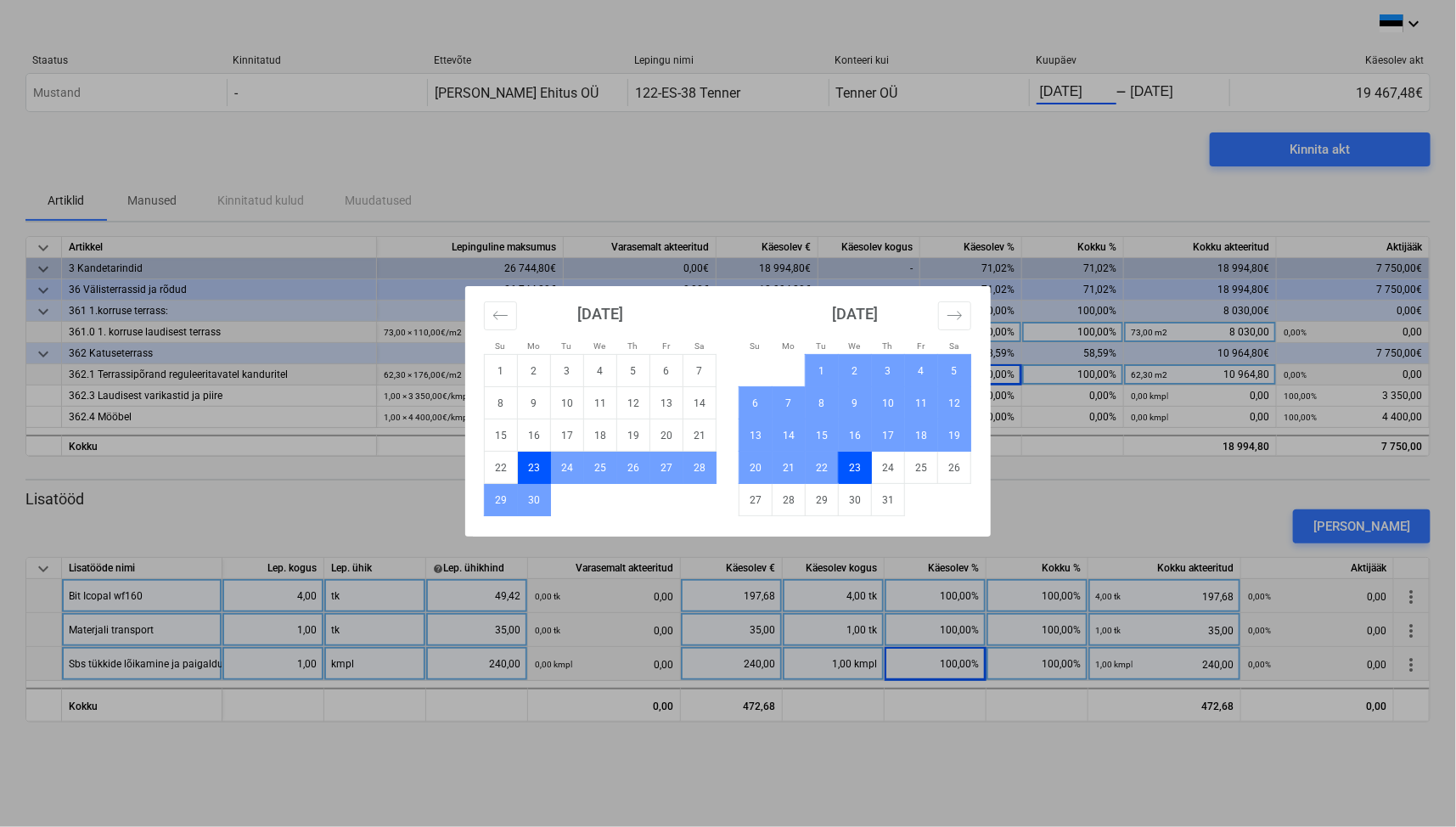
click at [866, 473] on td "23" at bounding box center [855, 468] width 33 height 33
type input "[DATE]"
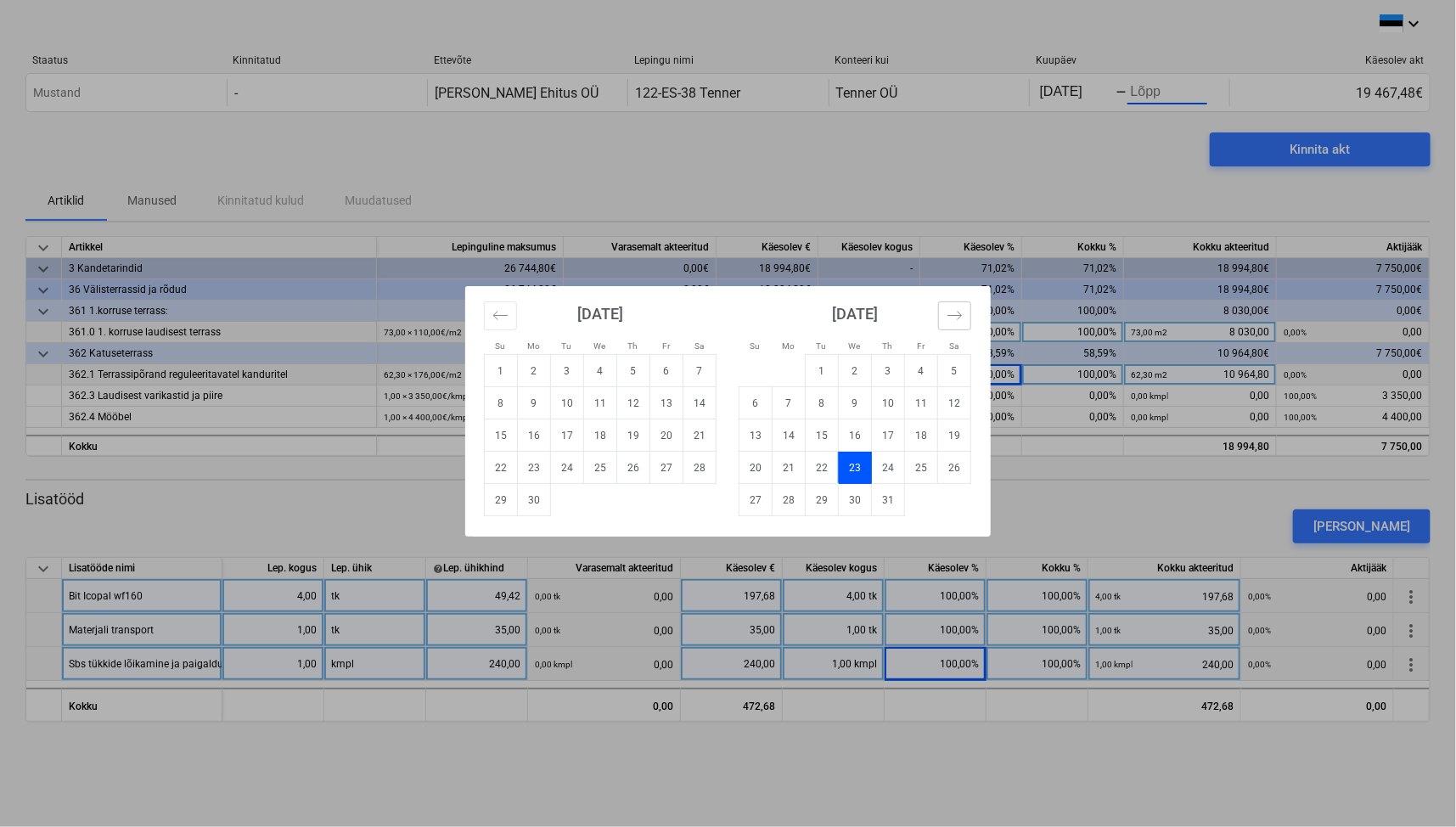
click at [964, 320] on button "Move forward to switch to the next month." at bounding box center [954, 315] width 33 height 29
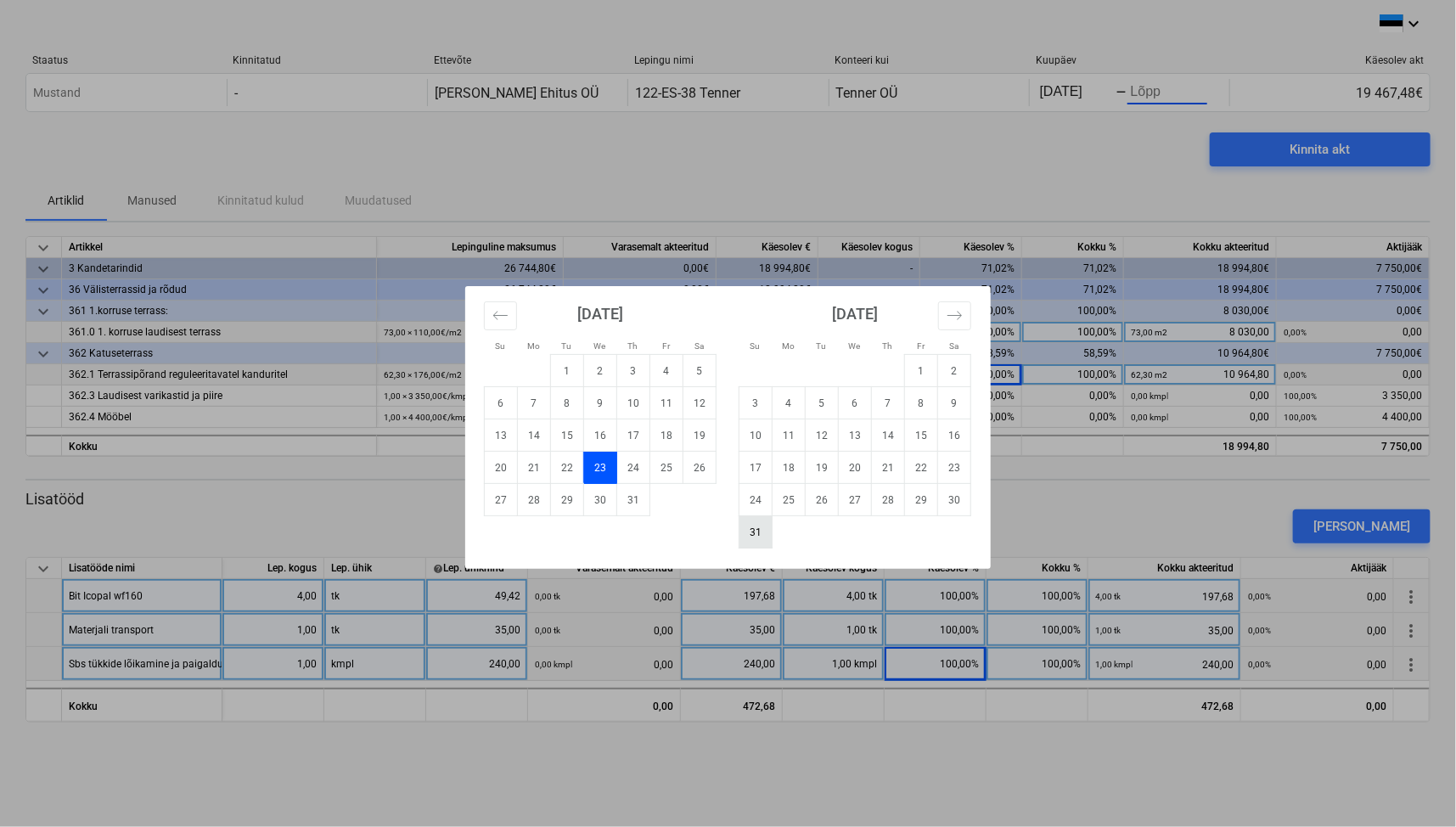
click at [750, 536] on td "31" at bounding box center [756, 533] width 33 height 33
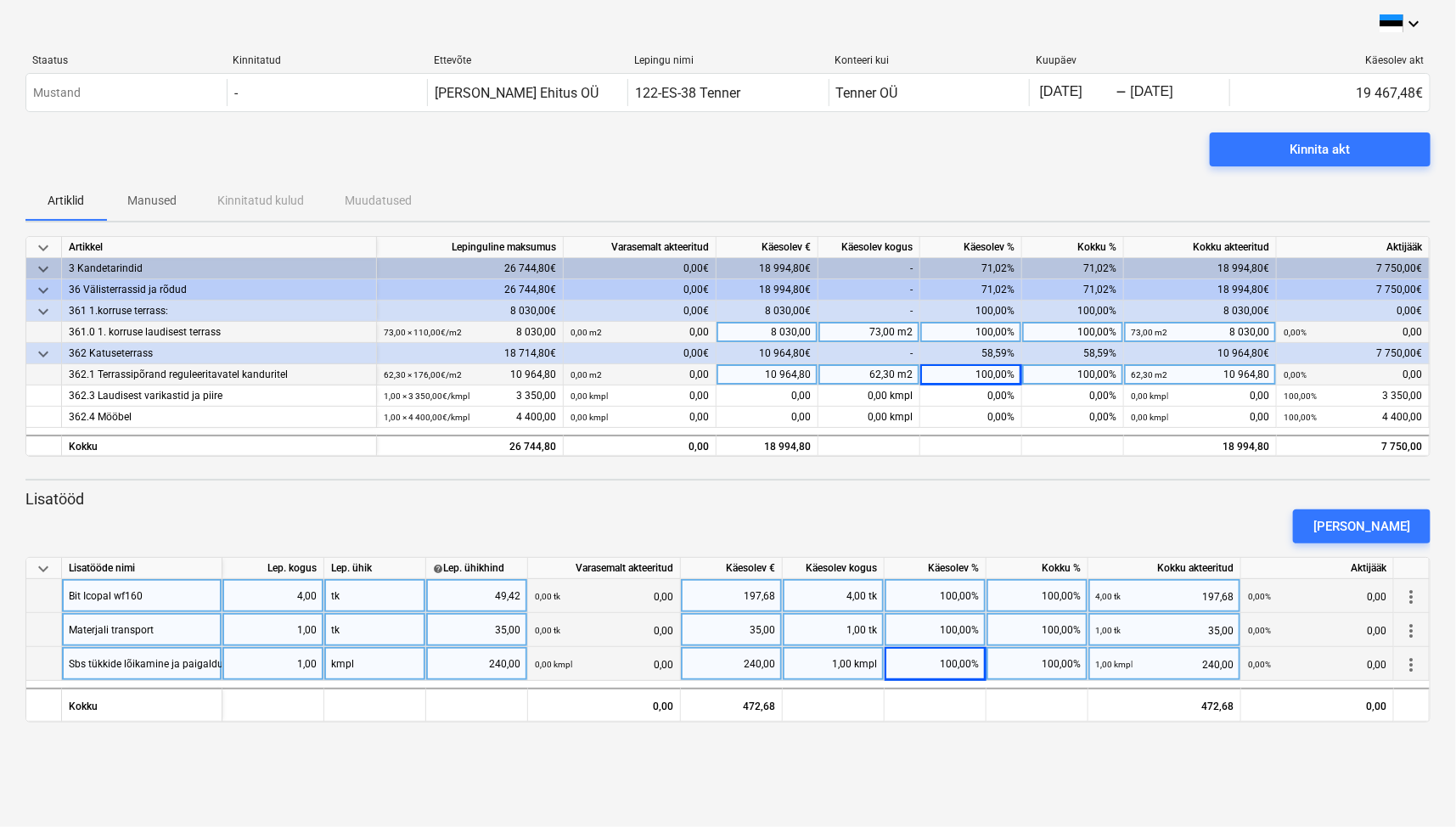
click at [849, 153] on div "Kinnita akt" at bounding box center [727, 156] width 1405 height 47
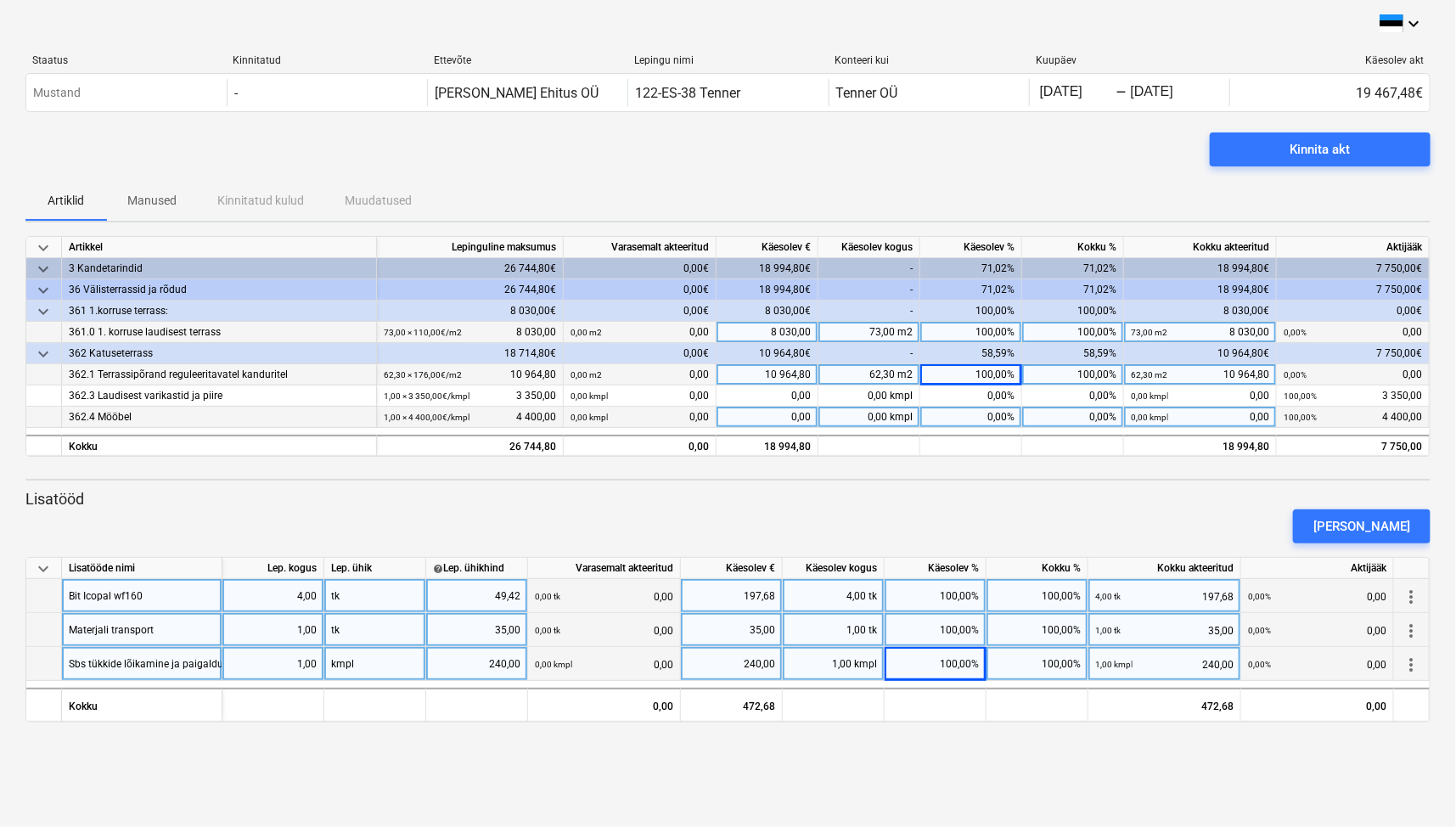
click at [980, 420] on div "0,00%" at bounding box center [971, 417] width 102 height 21
type input "30"
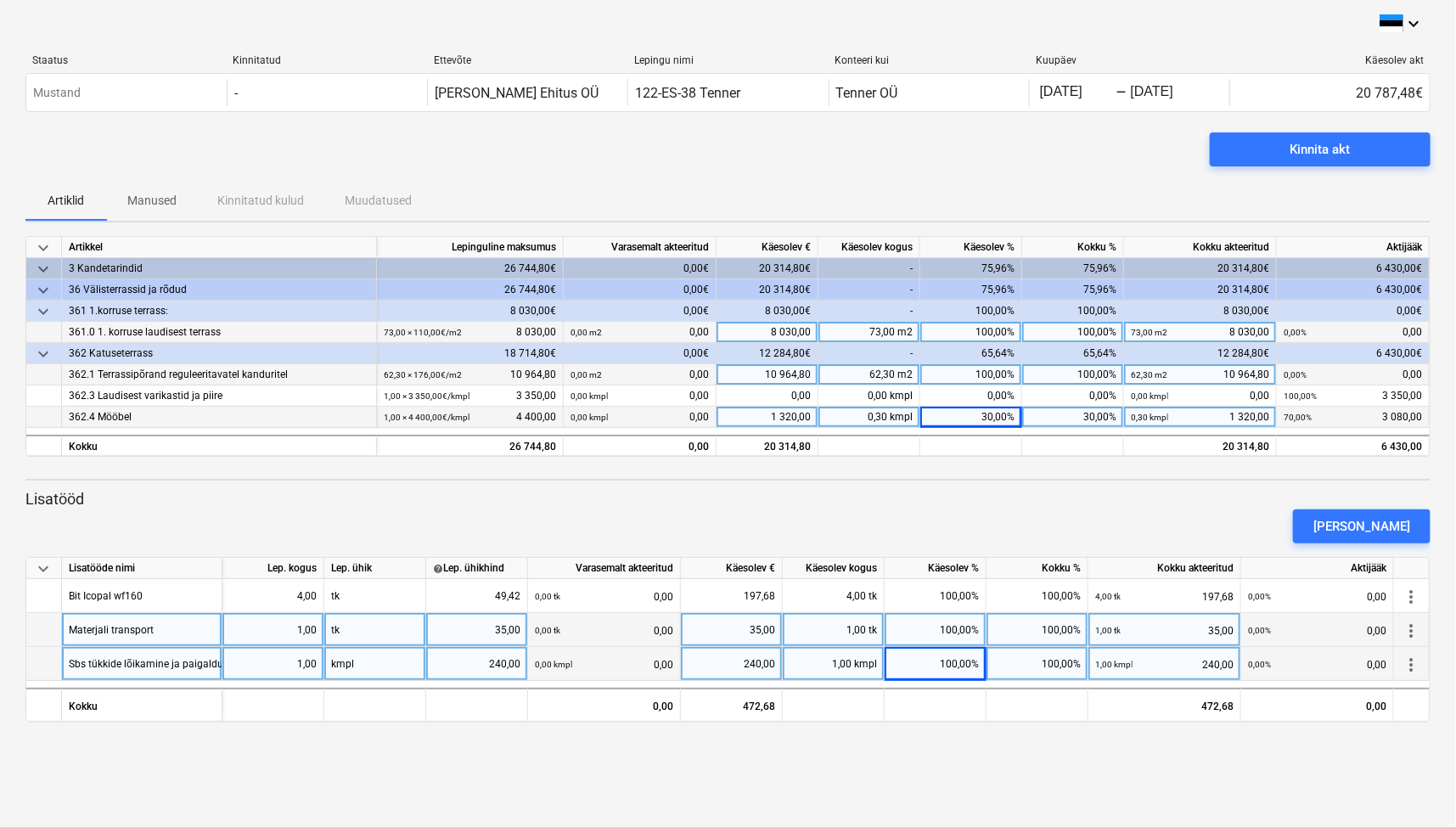
click at [1002, 420] on div "30,00%" at bounding box center [971, 417] width 102 height 21
type input "35"
click at [1067, 468] on div at bounding box center [727, 464] width 1405 height 13
click at [1101, 191] on div "Artiklid Manused Kinnitatud kulud Muudatused" at bounding box center [727, 200] width 1405 height 40
click at [1003, 420] on div "35,00%" at bounding box center [971, 417] width 102 height 21
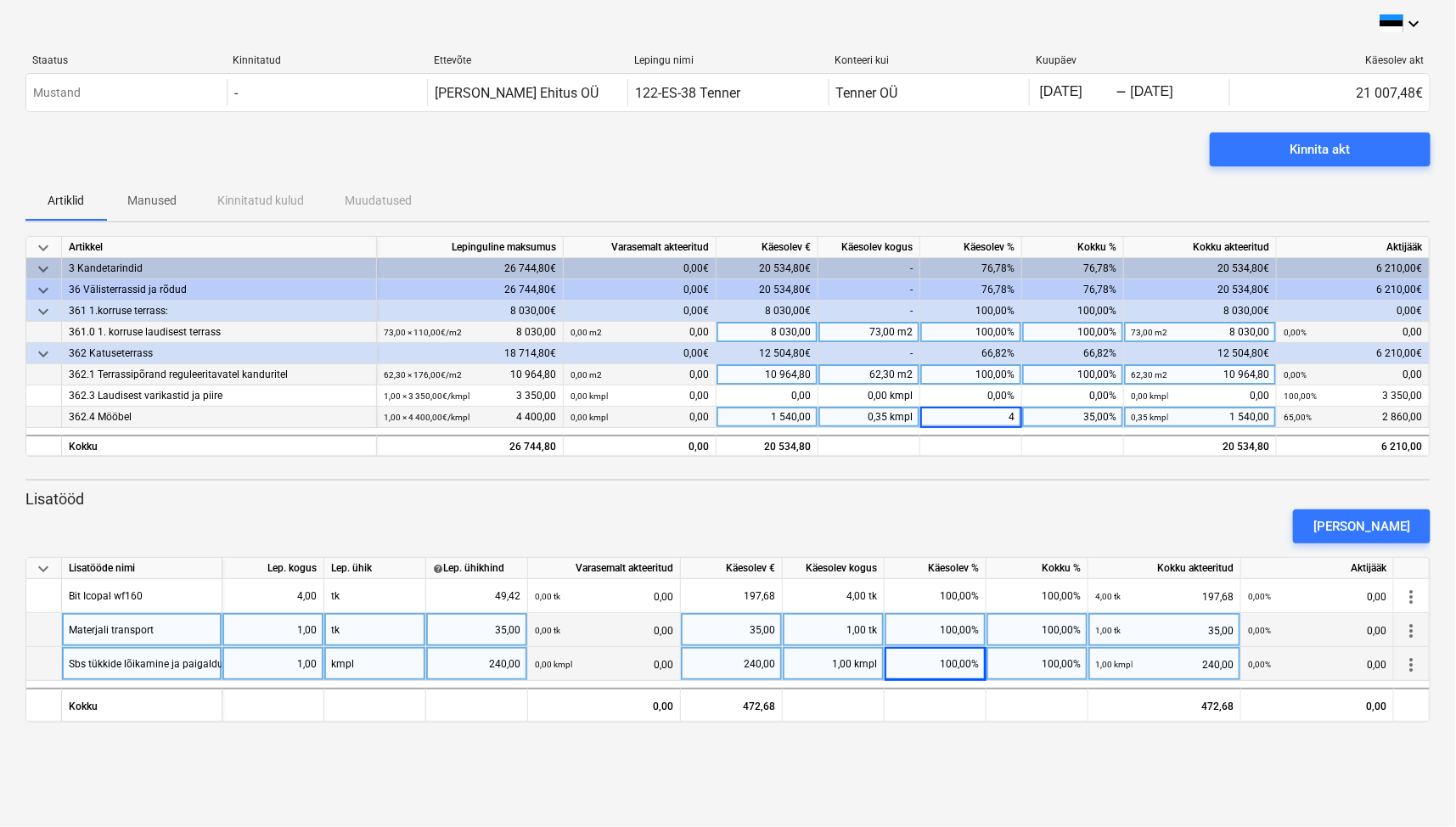
type input "40"
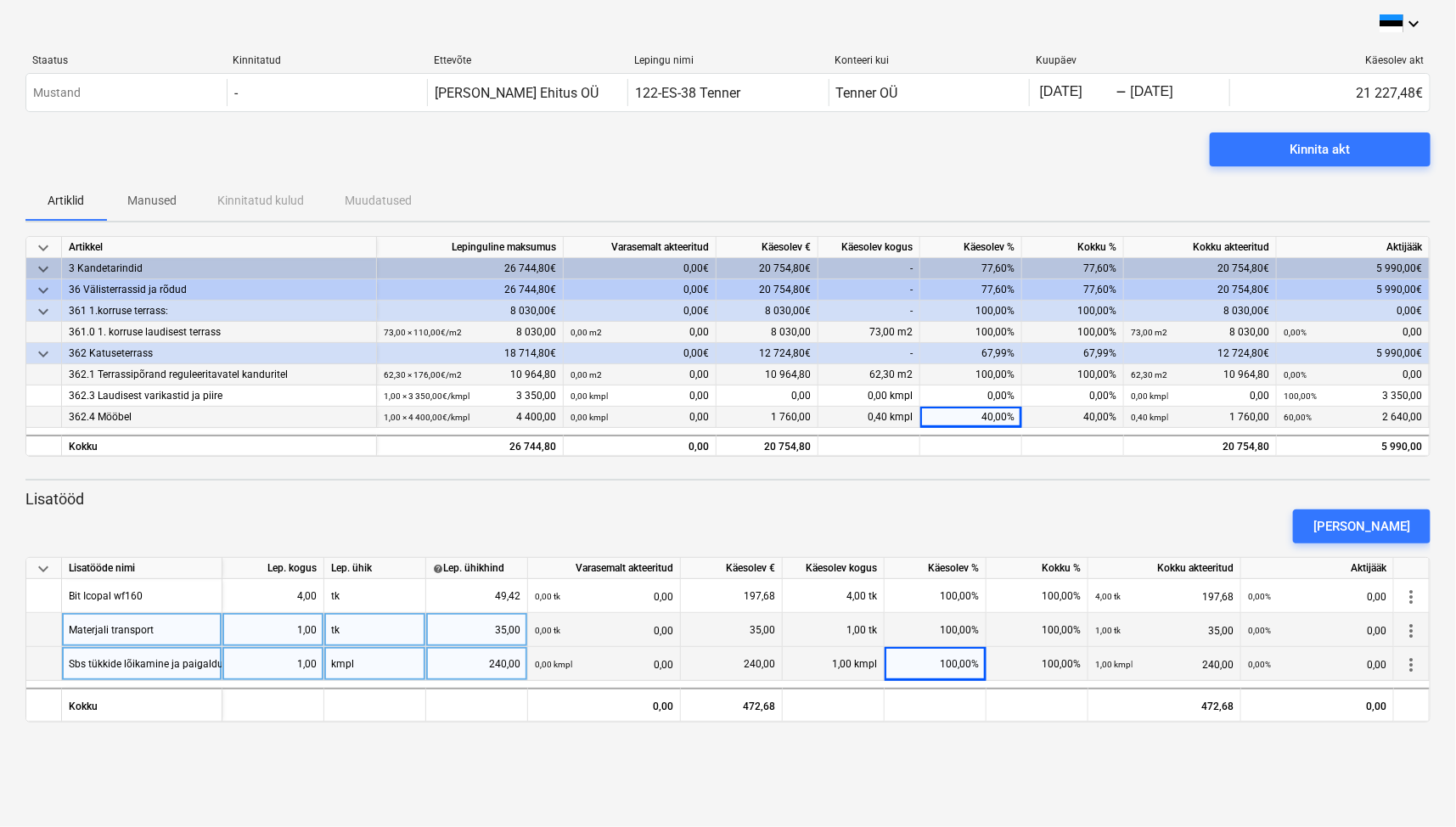
click at [1063, 496] on p "Lisatööd" at bounding box center [727, 498] width 1405 height 20
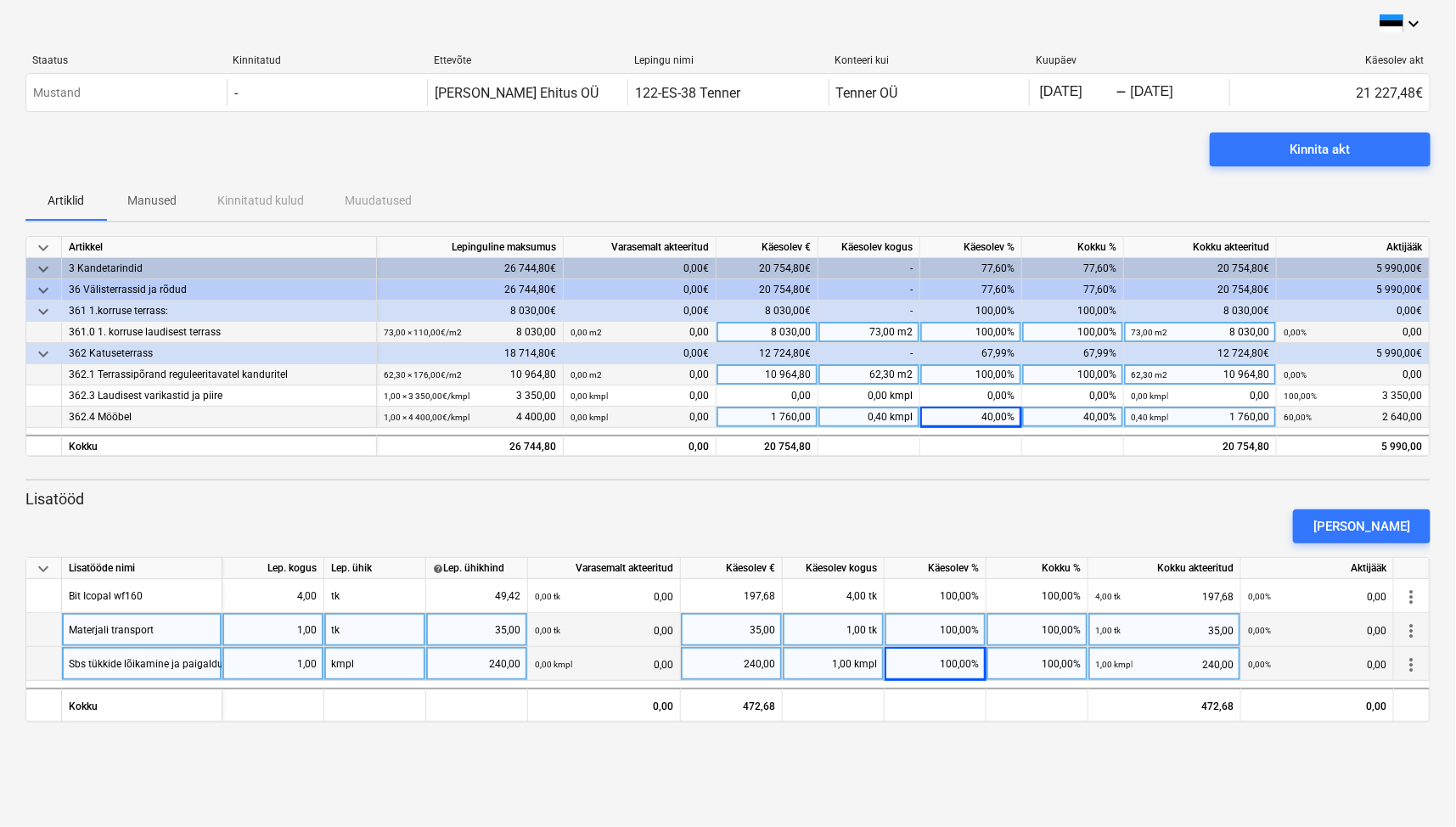
click at [779, 163] on div "Kinnita akt" at bounding box center [727, 156] width 1405 height 47
click at [1349, 153] on div "Kinnita akt" at bounding box center [1320, 149] width 61 height 22
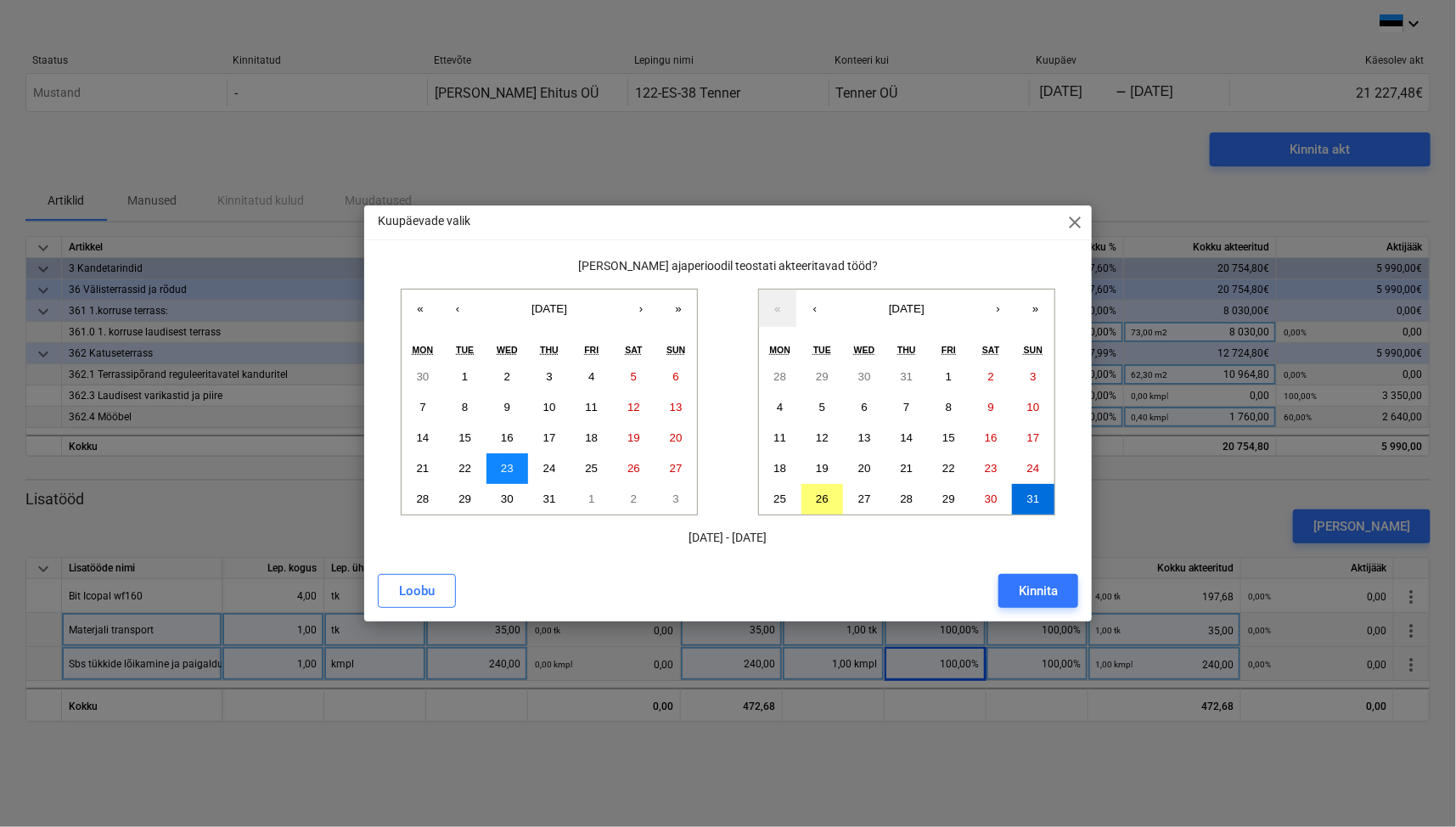
click at [510, 471] on abbr "23" at bounding box center [507, 467] width 13 height 13
click at [1040, 500] on button "31" at bounding box center [1033, 499] width 42 height 31
click at [1040, 583] on div "Kinnita" at bounding box center [1038, 590] width 39 height 22
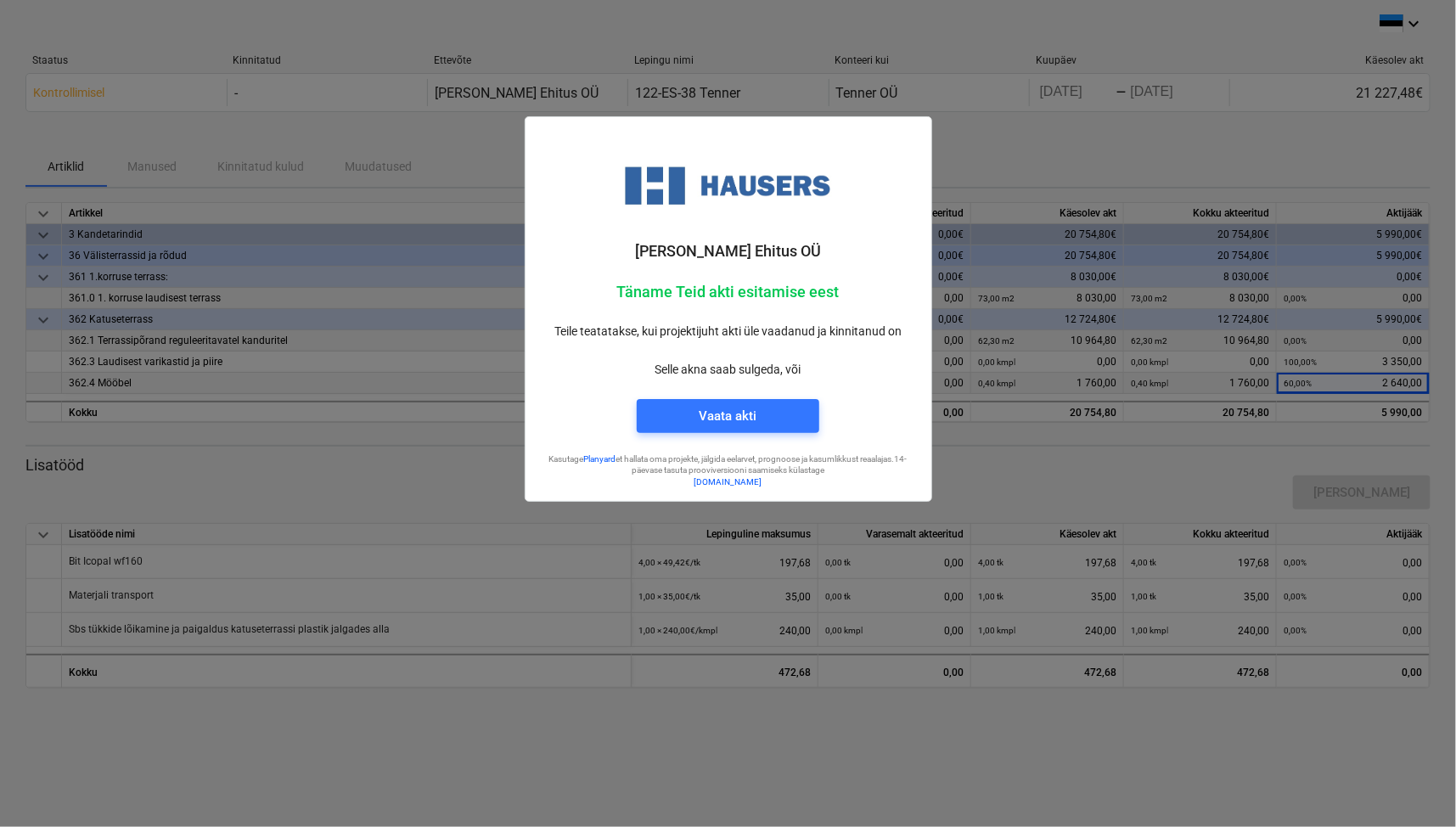
click at [1149, 128] on div at bounding box center [728, 414] width 1456 height 827
